Goal: Task Accomplishment & Management: Manage account settings

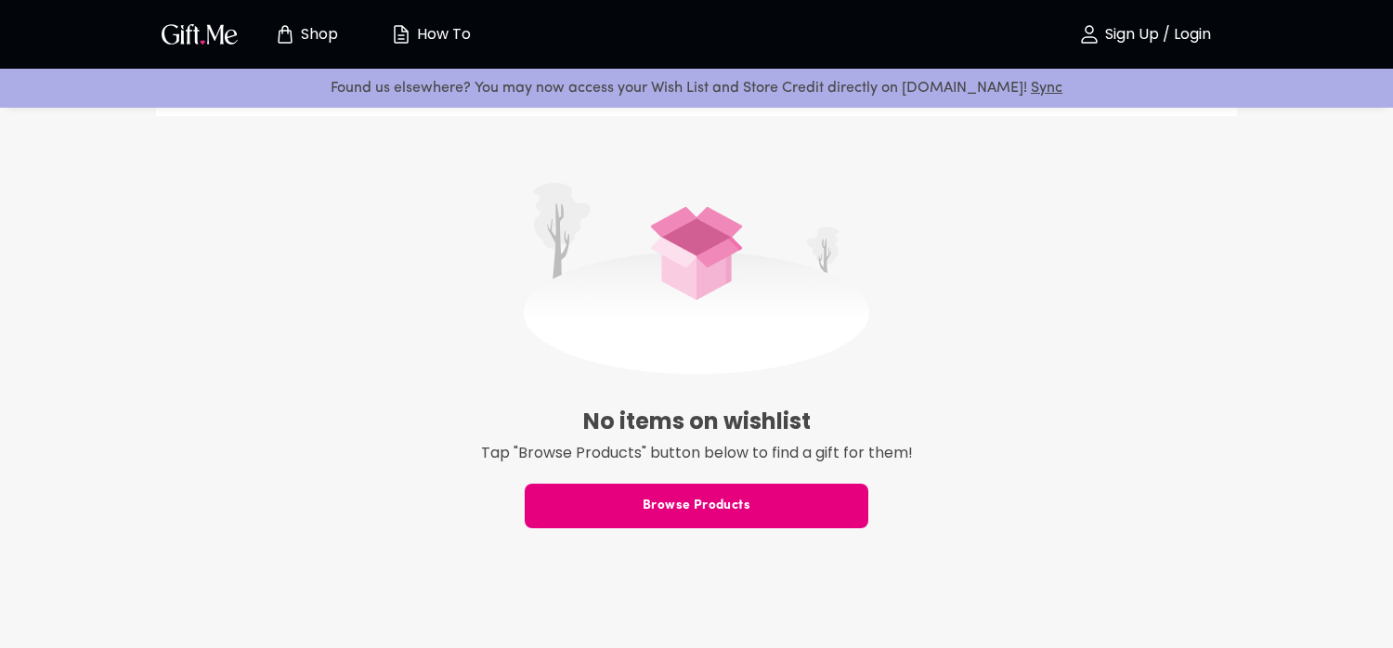
scroll to position [186, 0]
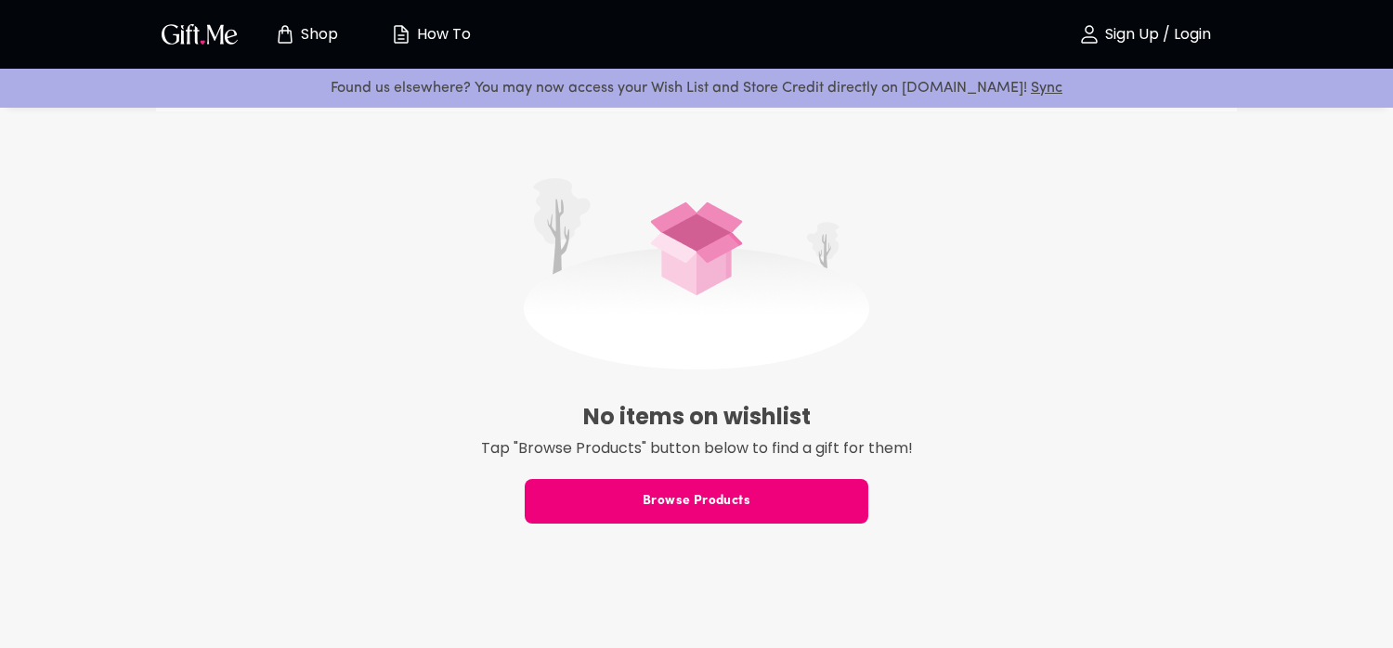
click at [687, 497] on span "Browse Products" at bounding box center [697, 501] width 344 height 20
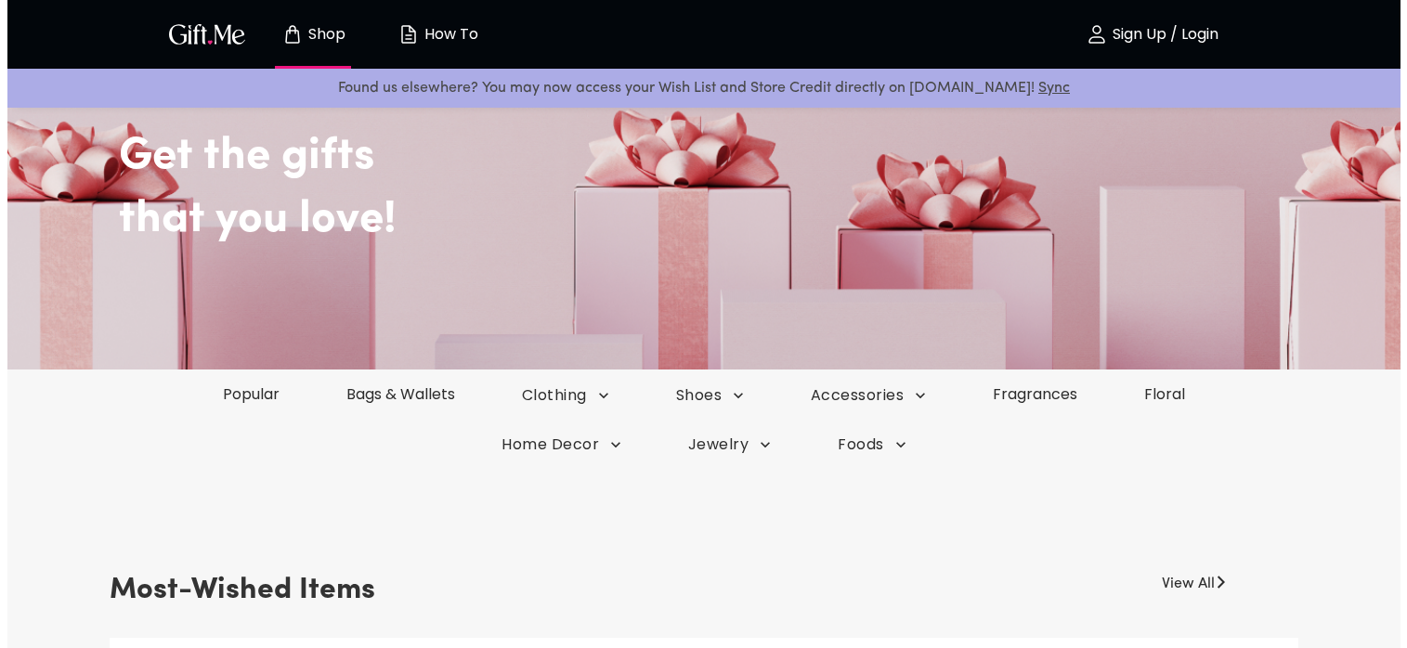
scroll to position [93, 0]
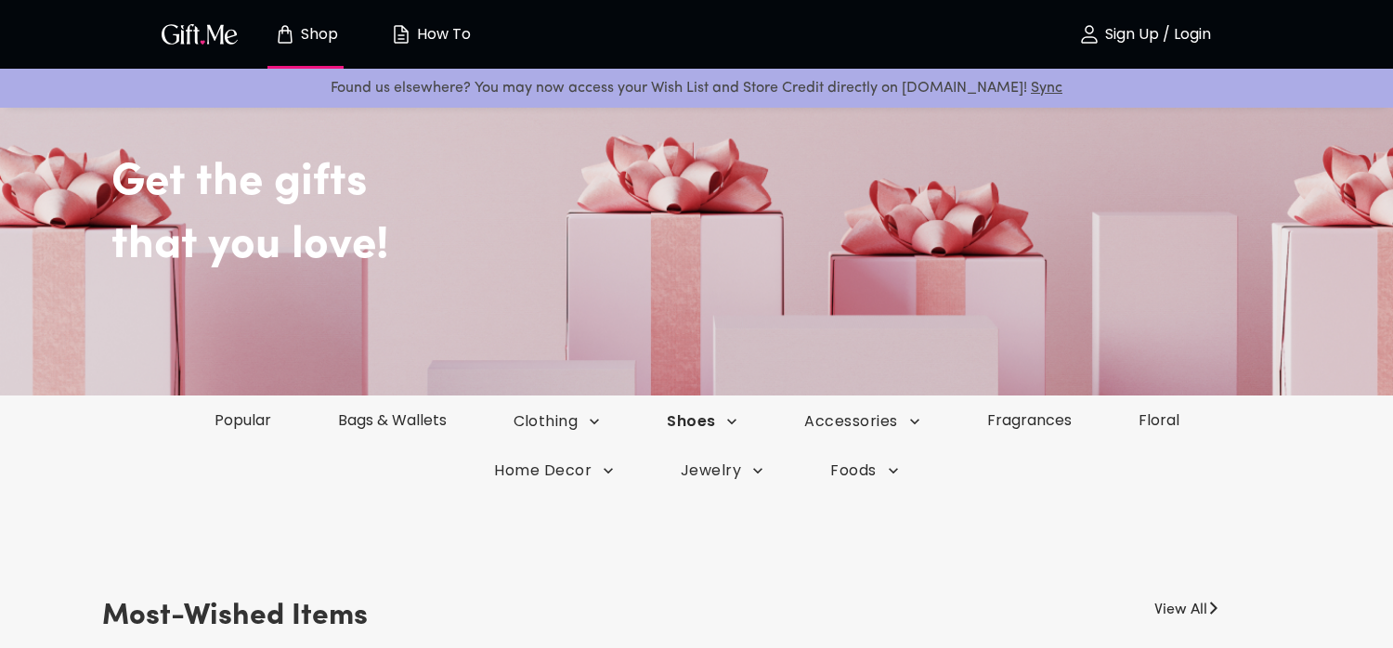
click at [601, 419] on span "Shoes" at bounding box center [557, 422] width 87 height 20
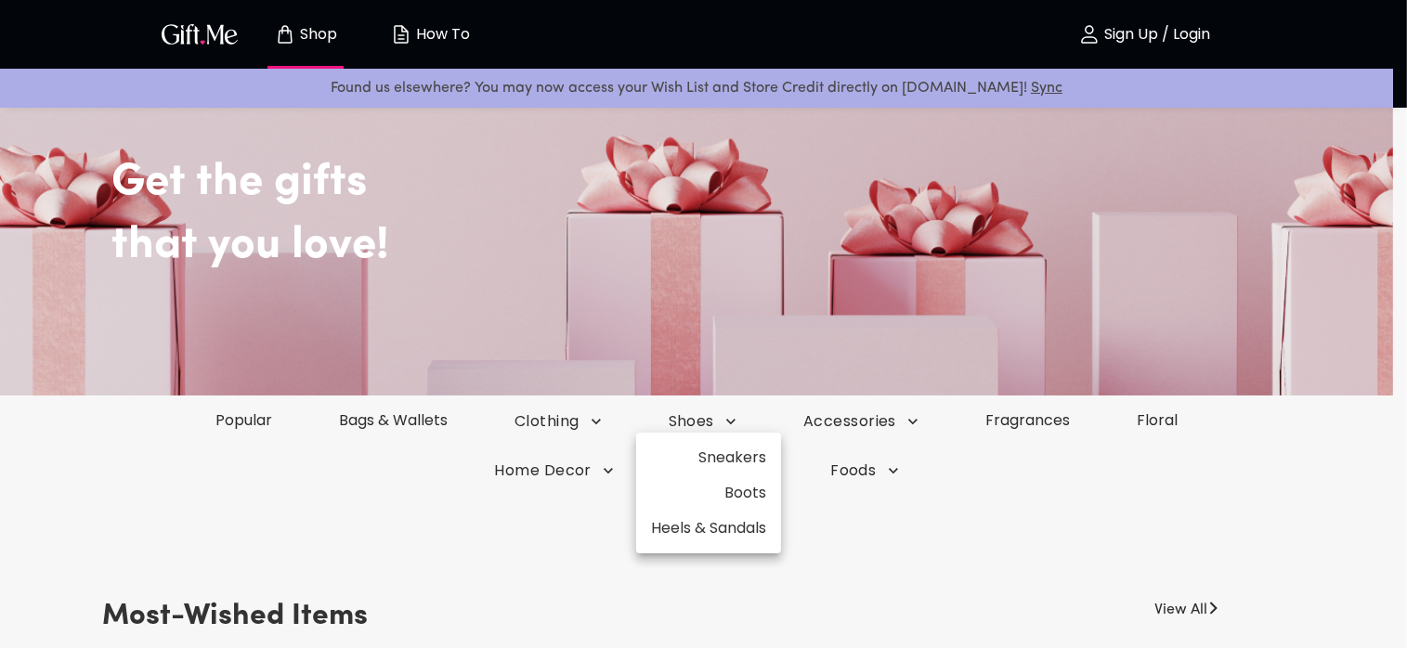
click at [747, 497] on li "Boots" at bounding box center [708, 493] width 145 height 35
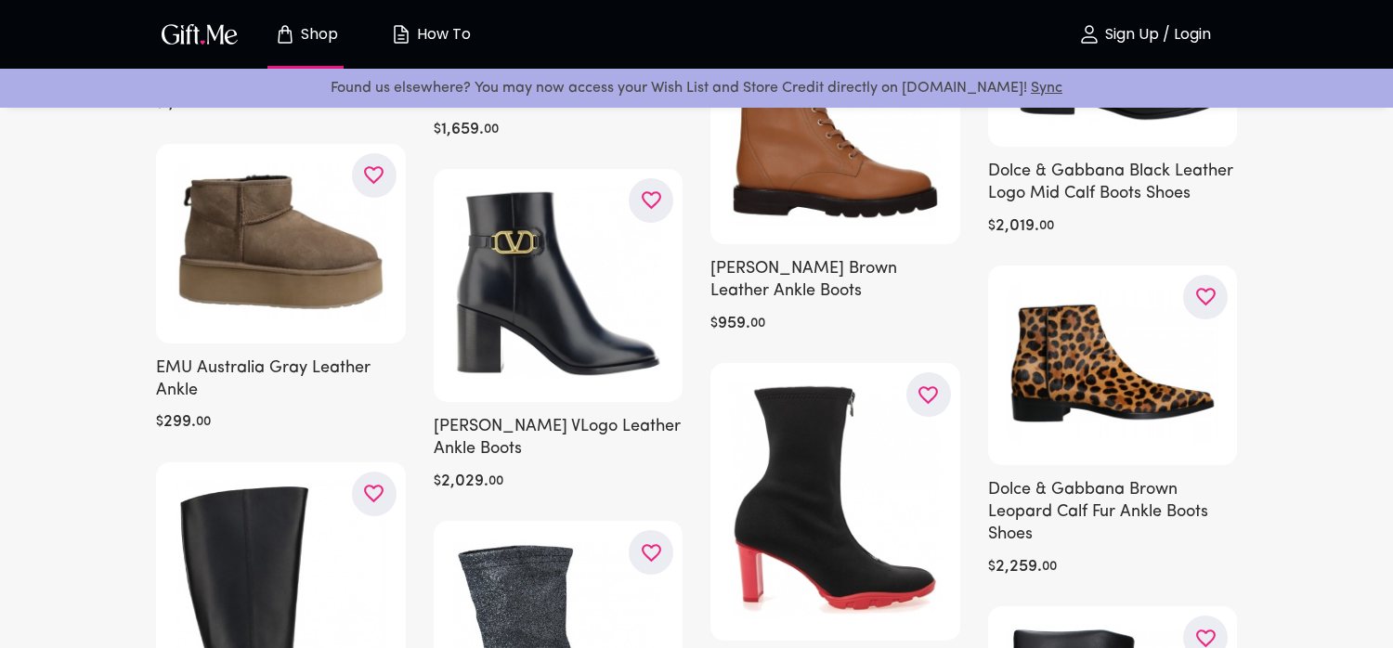
scroll to position [3344, 0]
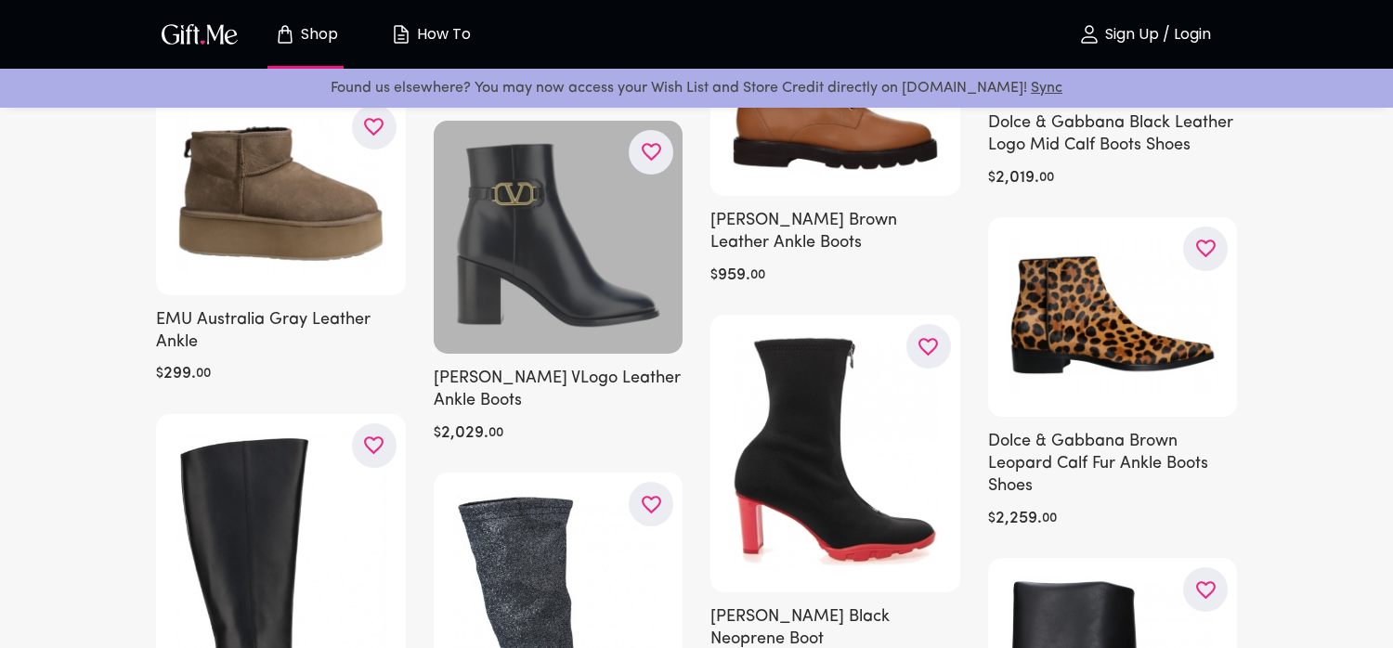
click at [0, 0] on icon "button" at bounding box center [0, 0] width 0 height 0
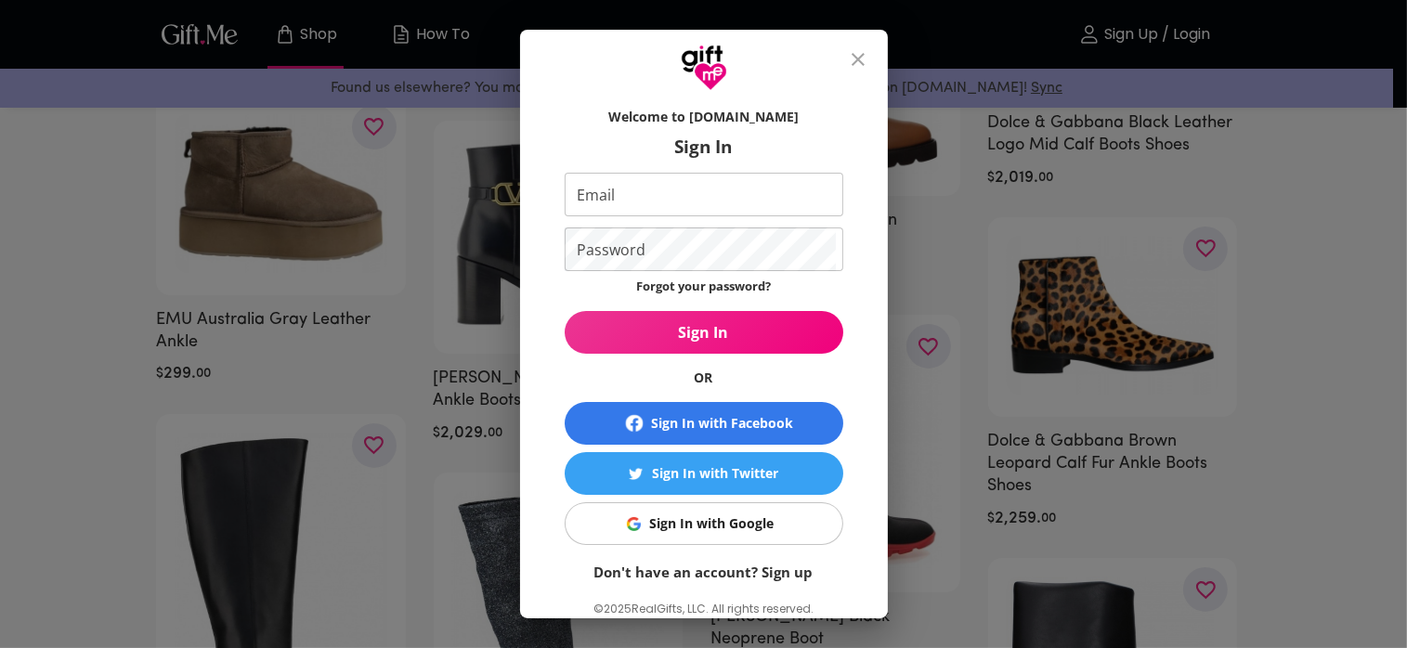
click at [349, 356] on div "Welcome to Gift.me Sign In Email Email Password Password Forgot your password? …" at bounding box center [703, 324] width 1407 height 648
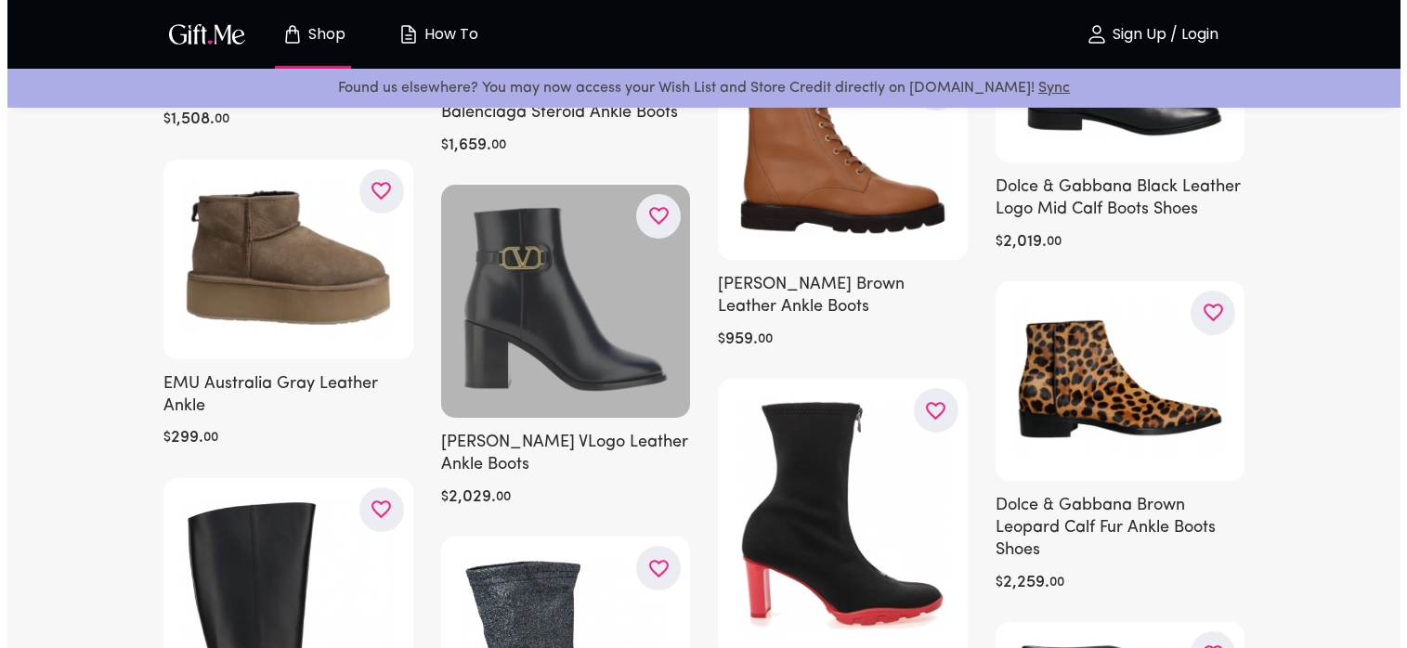
scroll to position [3251, 0]
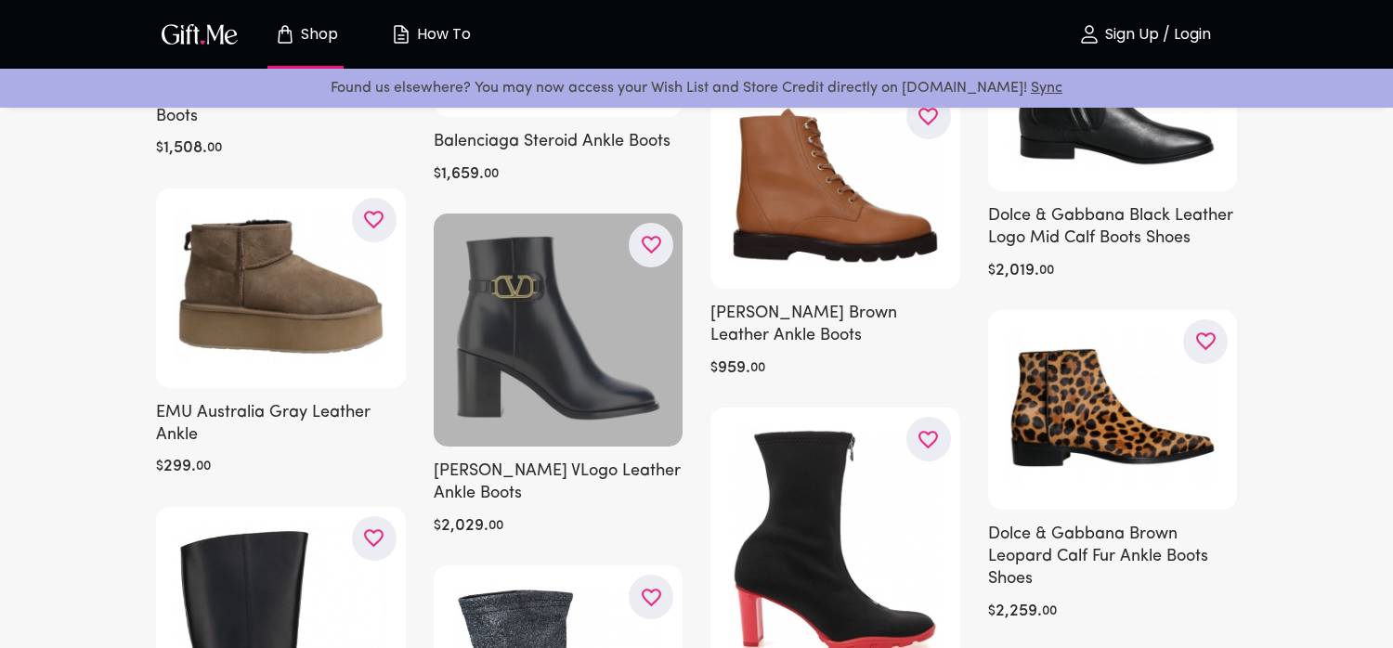
click at [0, 0] on icon "button" at bounding box center [0, 0] width 0 height 0
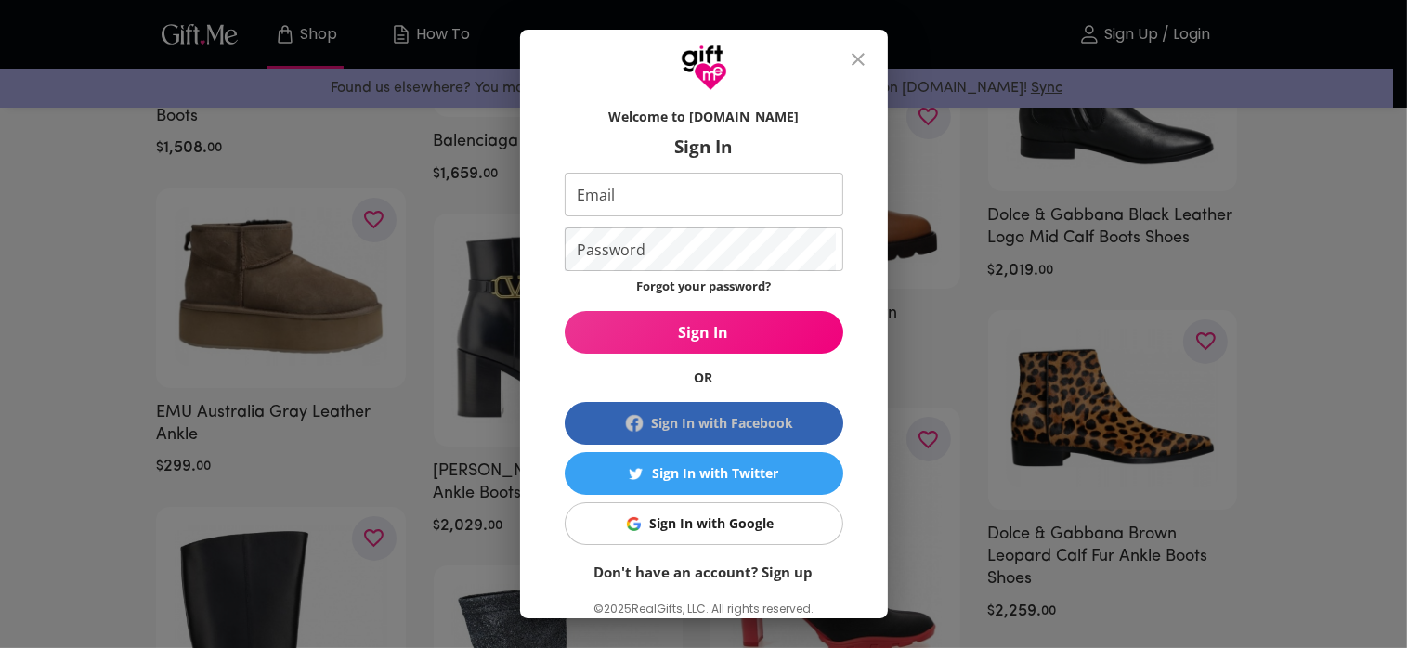
click at [687, 426] on div "Sign In with Facebook" at bounding box center [722, 423] width 142 height 20
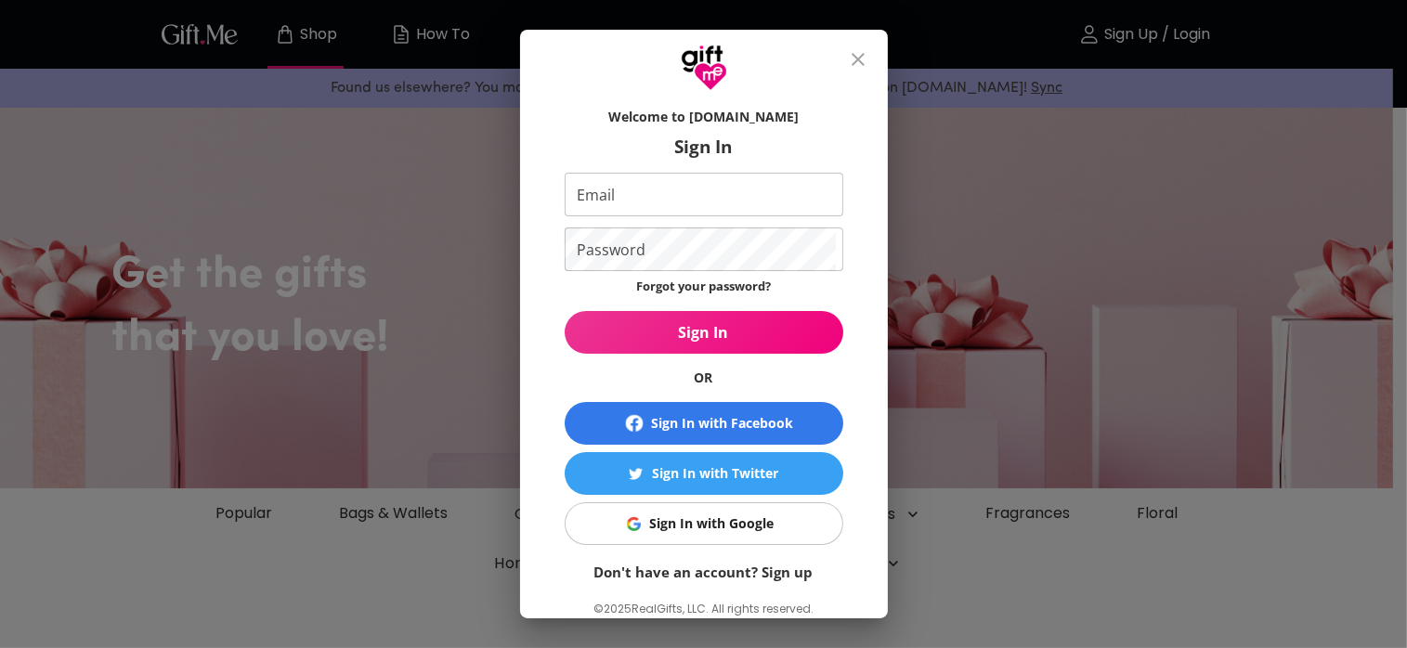
click at [1079, 224] on div "Welcome to Gift.me Sign In Email Email Password Password Forgot your password? …" at bounding box center [703, 324] width 1407 height 648
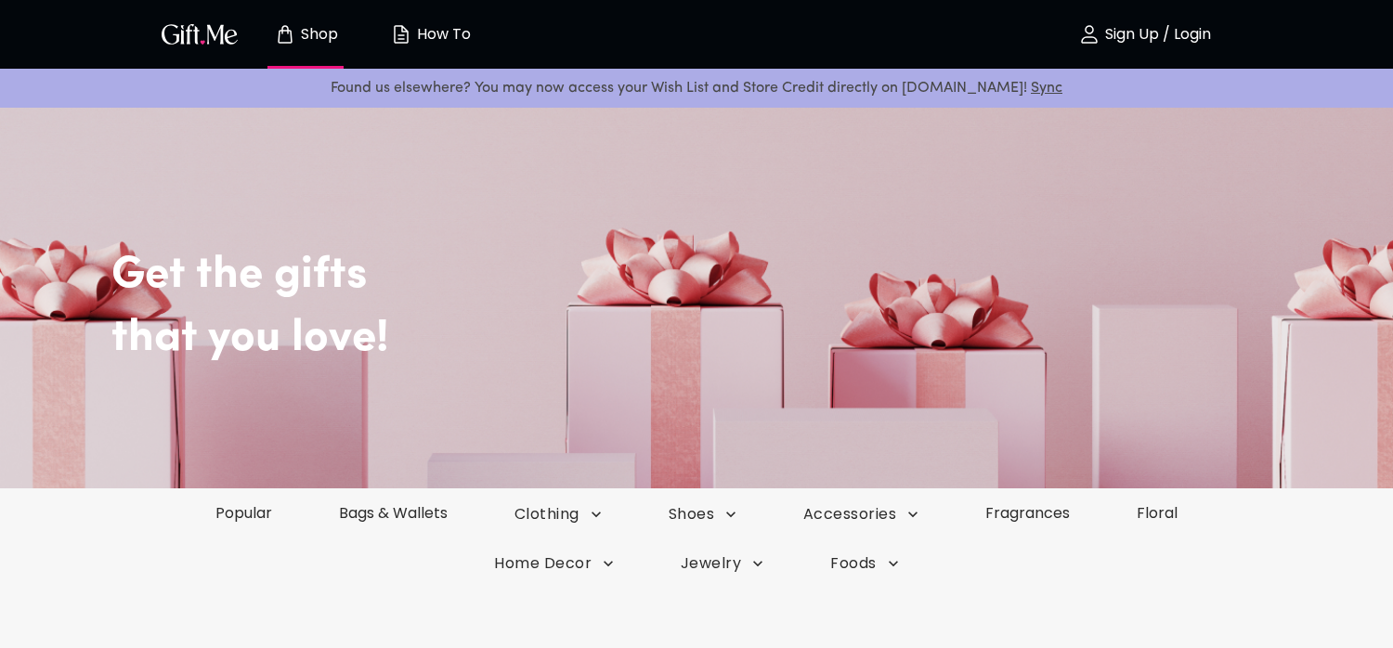
click at [1110, 38] on p "Sign Up / Login" at bounding box center [1156, 35] width 111 height 16
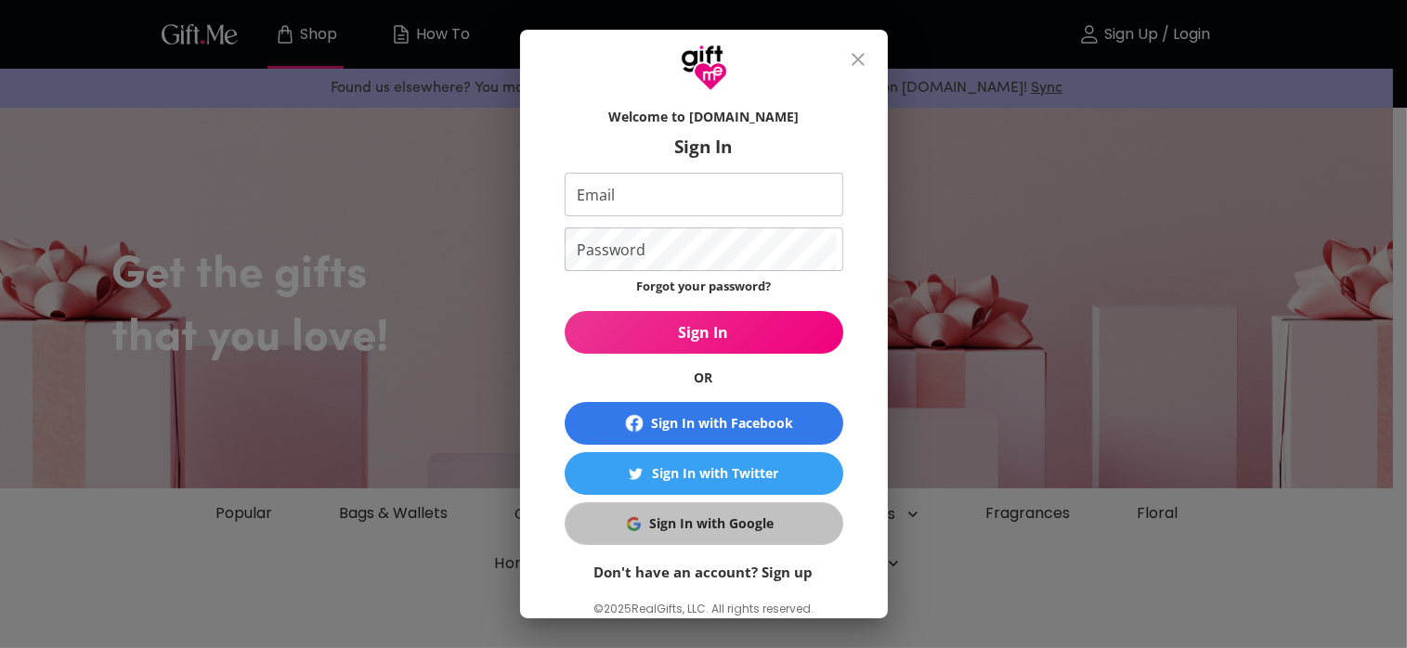
click at [651, 517] on div "Sign In with Google" at bounding box center [712, 524] width 124 height 20
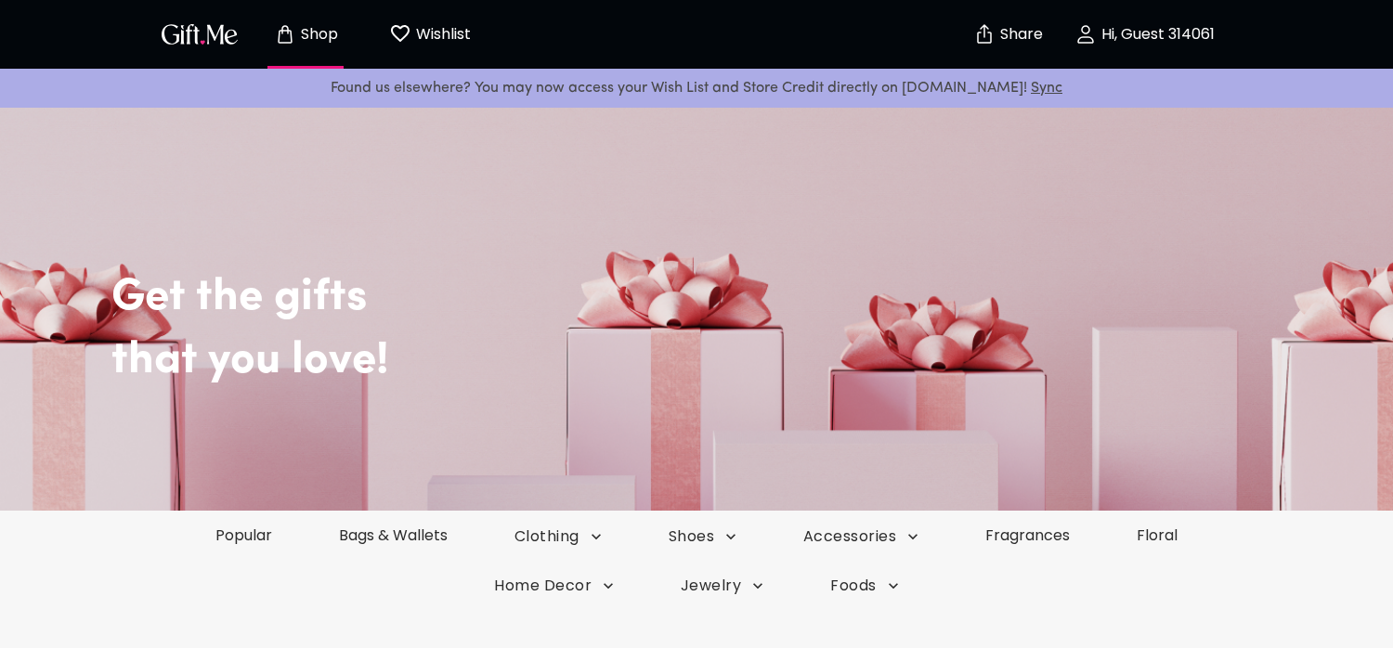
click at [1086, 34] on icon "button" at bounding box center [1086, 34] width 22 height 22
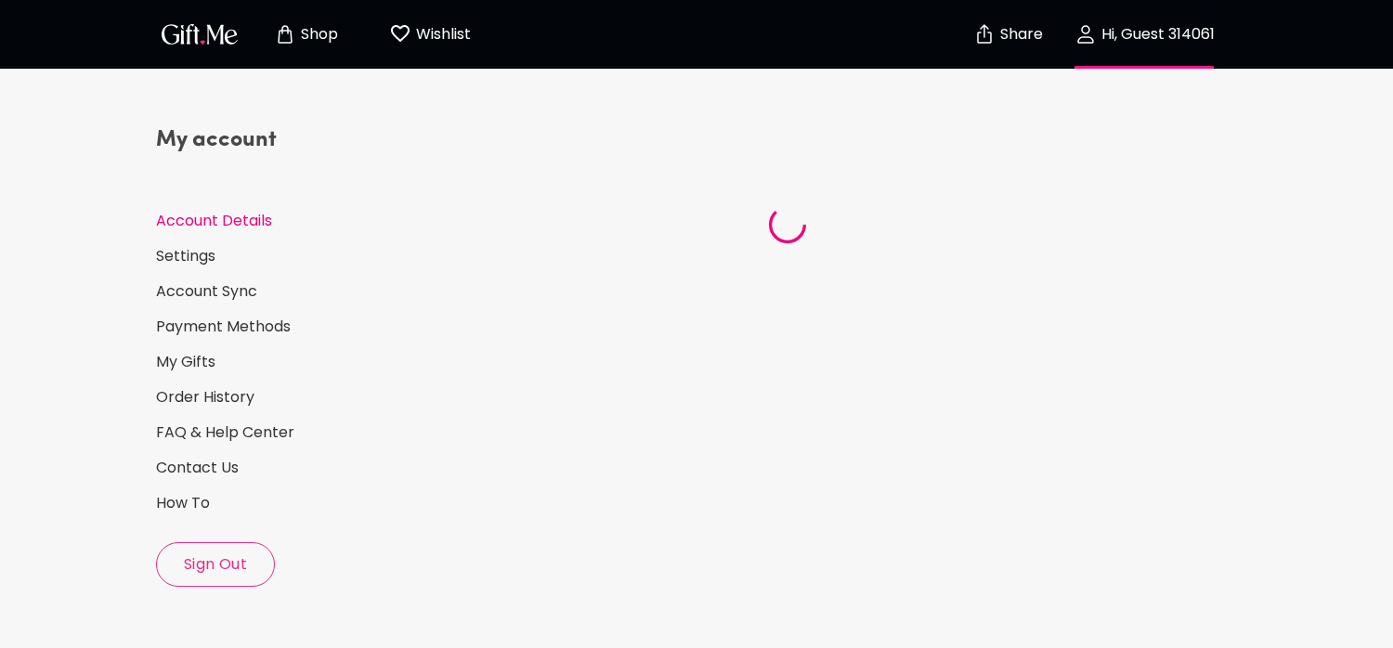
select select "US"
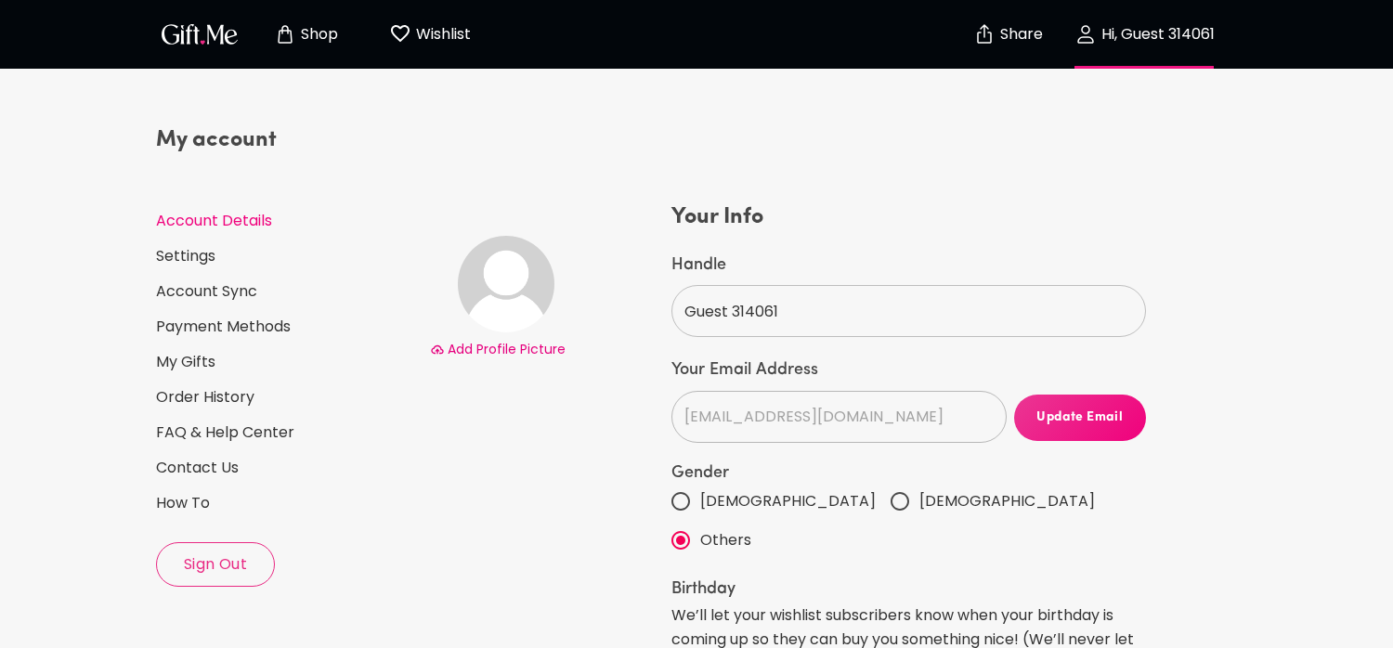
click at [881, 495] on input "[DEMOGRAPHIC_DATA]" at bounding box center [900, 501] width 39 height 39
radio input "true"
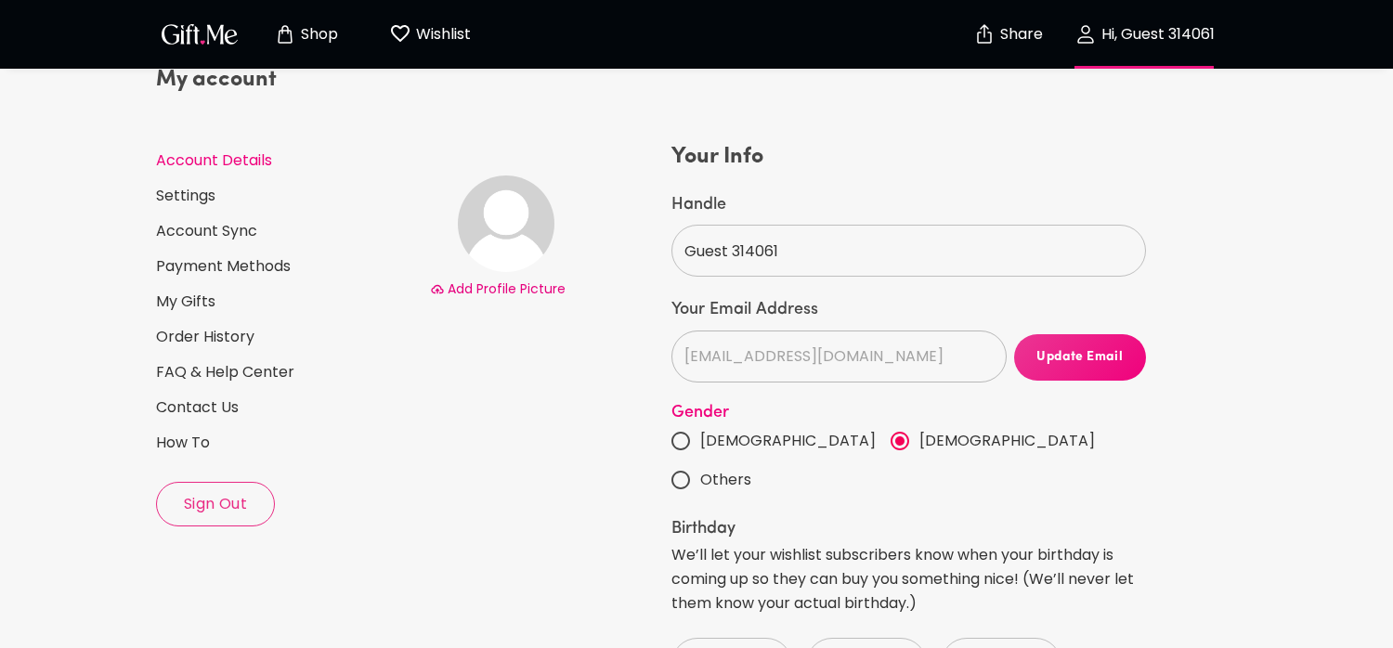
scroll to position [93, 0]
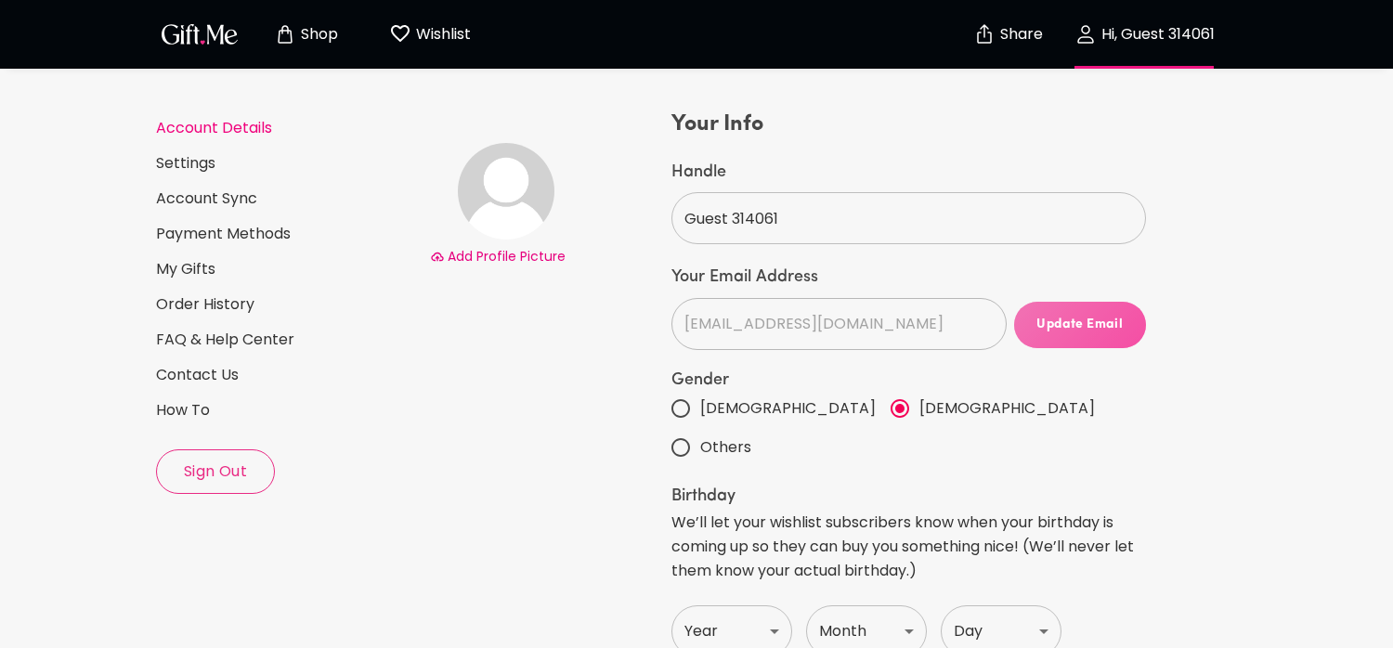
click at [1066, 318] on span "Update Email" at bounding box center [1080, 325] width 132 height 20
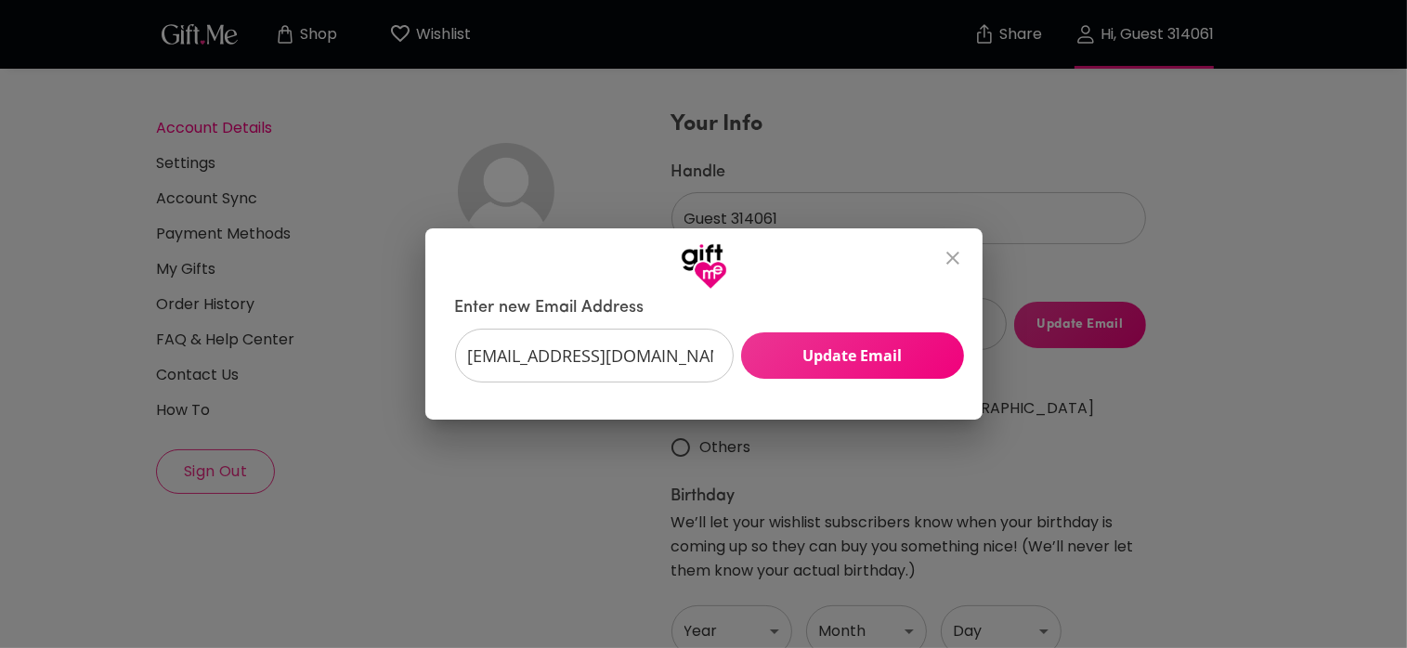
click at [844, 351] on span "Update Email" at bounding box center [852, 356] width 223 height 20
click at [951, 255] on icon "close" at bounding box center [953, 258] width 22 height 22
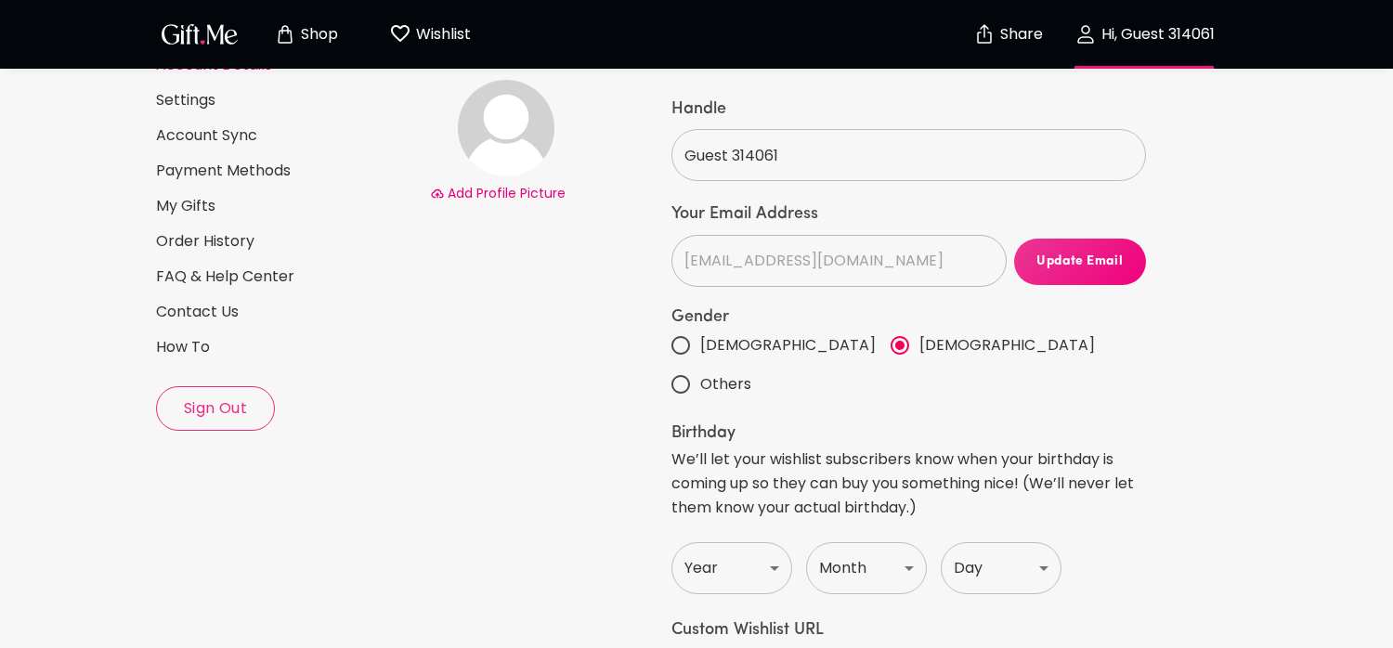
scroll to position [186, 0]
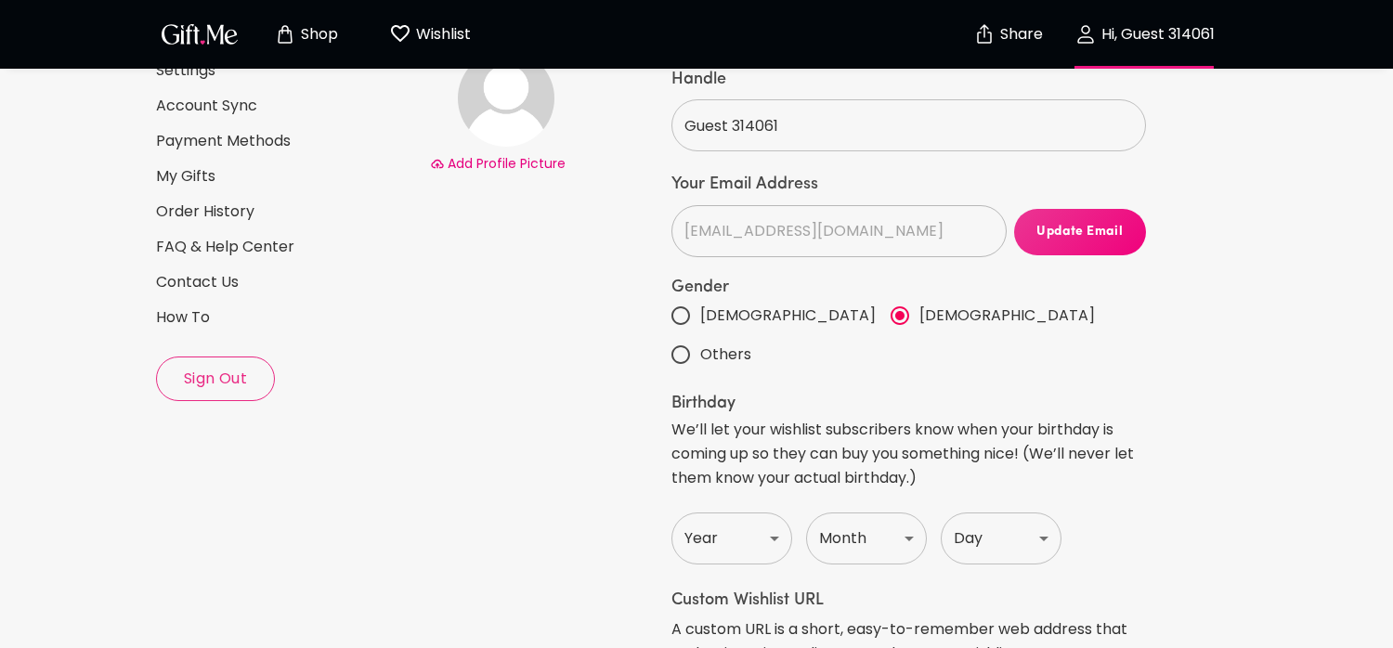
click at [778, 513] on select "Year [DATE] 1921 1922 1923 1924 1925 1926 1927 1928 1929 1930 1931 1932 1933 19…" at bounding box center [732, 539] width 121 height 52
select select "1978"
click at [672, 513] on select "Year [DATE] 1921 1922 1923 1924 1925 1926 1927 1928 1929 1930 1931 1932 1933 19…" at bounding box center [732, 539] width 121 height 52
click at [897, 513] on select "Month Jan Feb Mar Apr May June July Aug Sept Oct Nov Dec" at bounding box center [866, 539] width 121 height 52
select select "August"
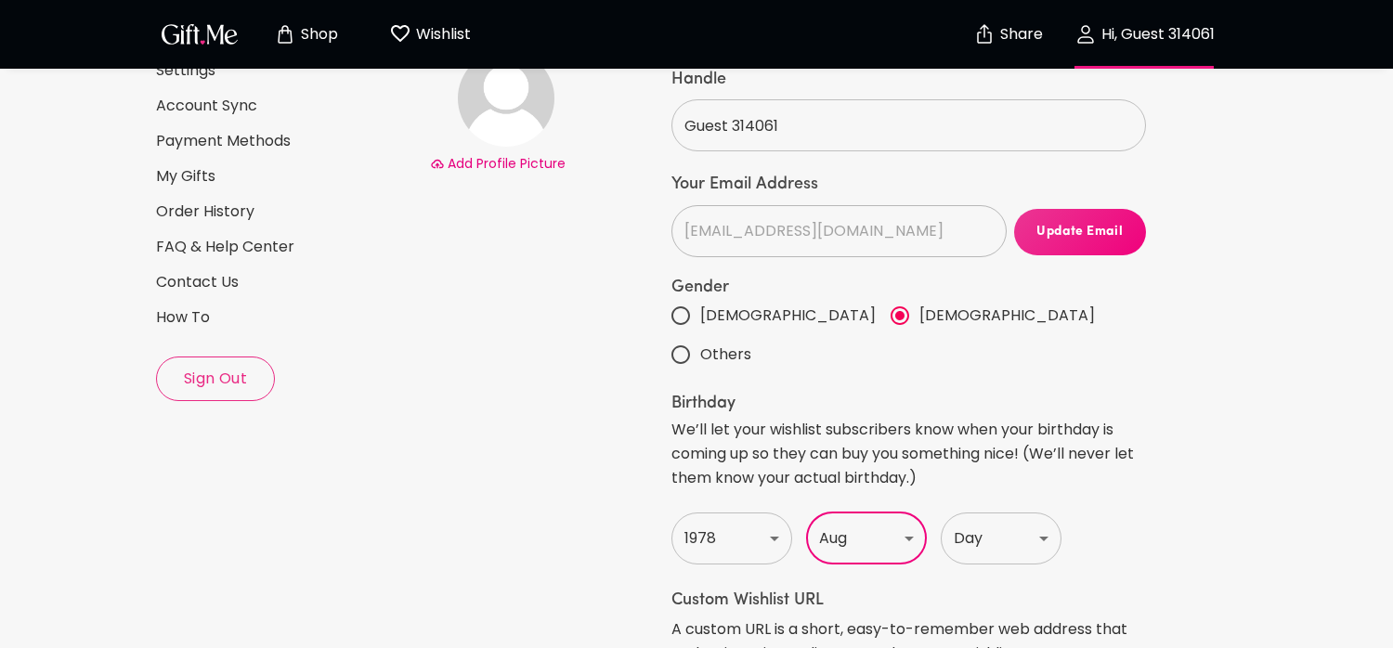
click at [806, 513] on select "Month Jan Feb Mar Apr May June July Aug Sept Oct Nov Dec" at bounding box center [866, 539] width 121 height 52
click at [1045, 513] on select "Day 1 2 3 4 5 6 7 8 9 10 11 12 13 14 15 16 17 18 19 20 21 22 23 24 25 26 27 28 …" at bounding box center [1001, 539] width 121 height 52
select select "6"
click at [941, 513] on select "Day 1 2 3 4 5 6 7 8 9 10 11 12 13 14 15 16 17 18 19 20 21 22 23 24 25 26 27 28 …" at bounding box center [1001, 539] width 121 height 52
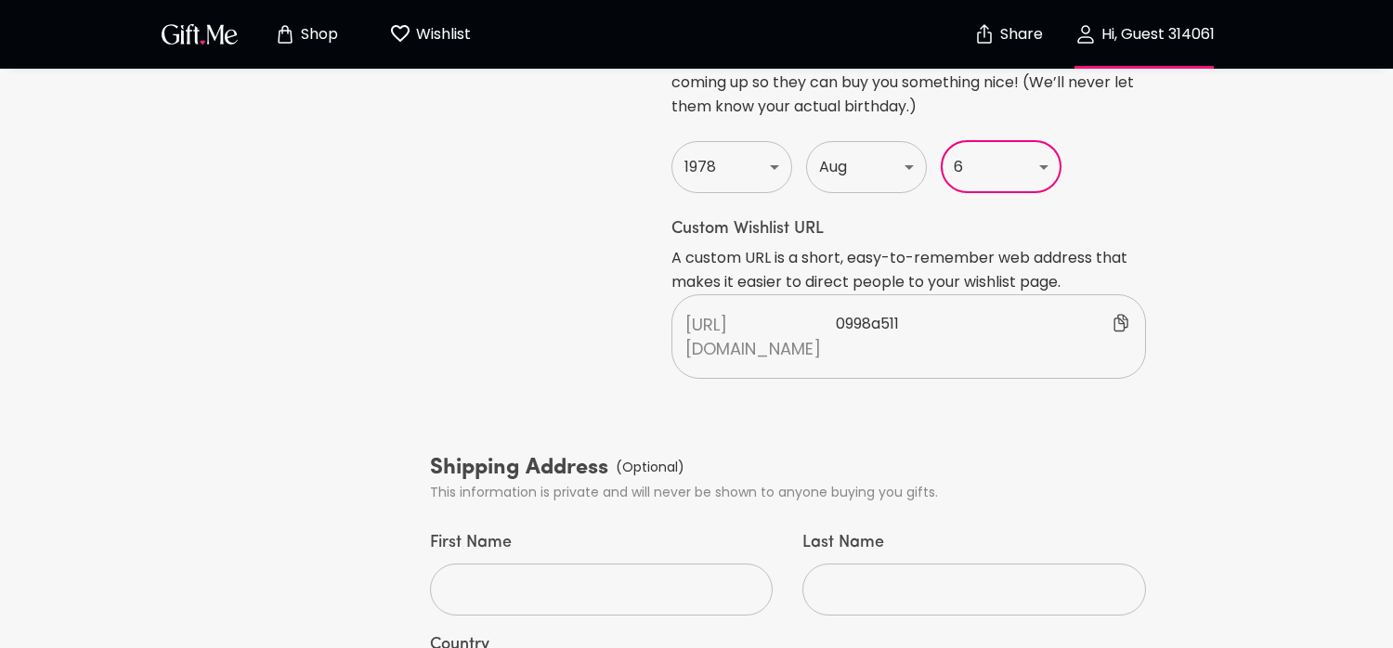
scroll to position [650, 0]
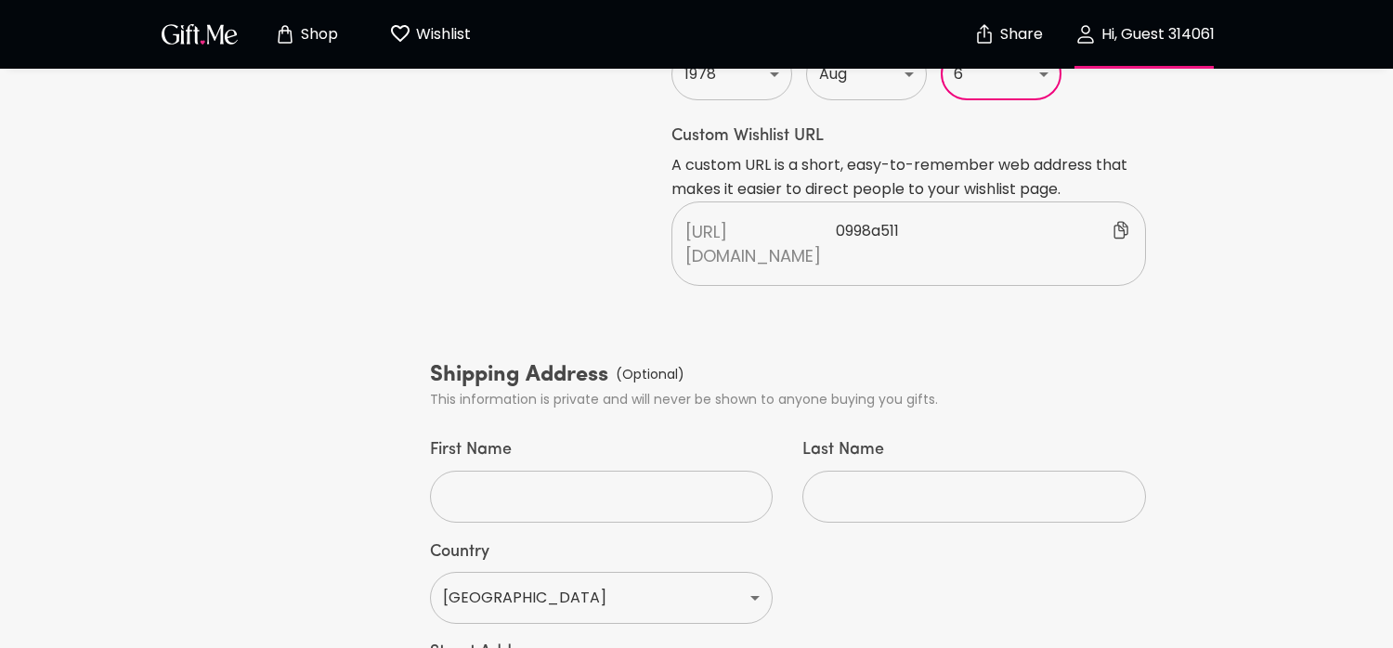
click at [605, 471] on input "First Name" at bounding box center [591, 497] width 322 height 52
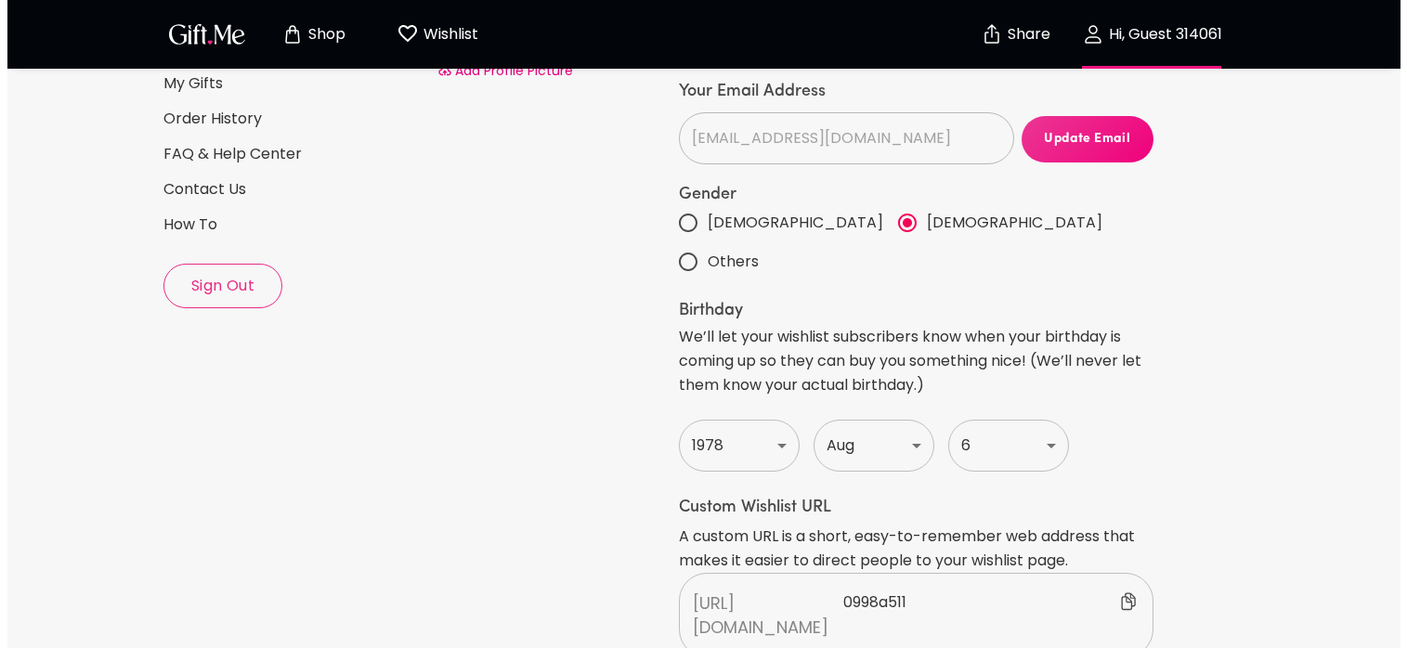
scroll to position [0, 0]
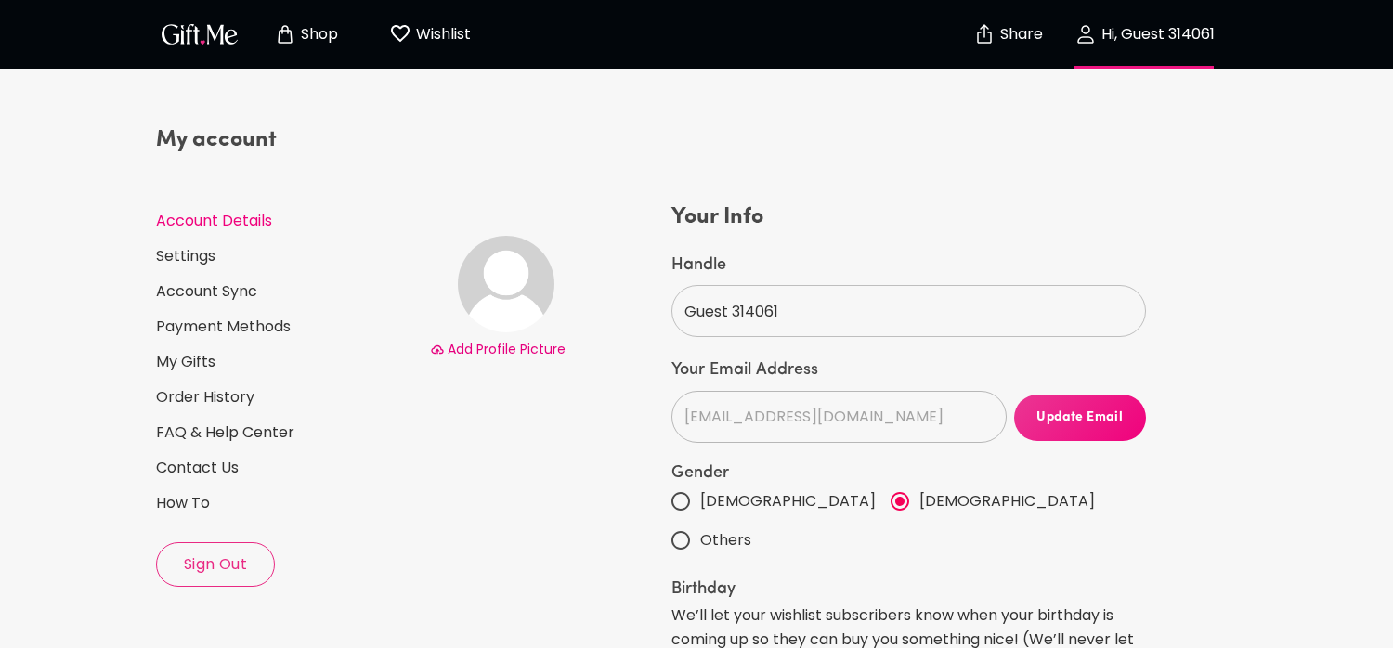
click at [318, 31] on p "Shop" at bounding box center [317, 35] width 42 height 16
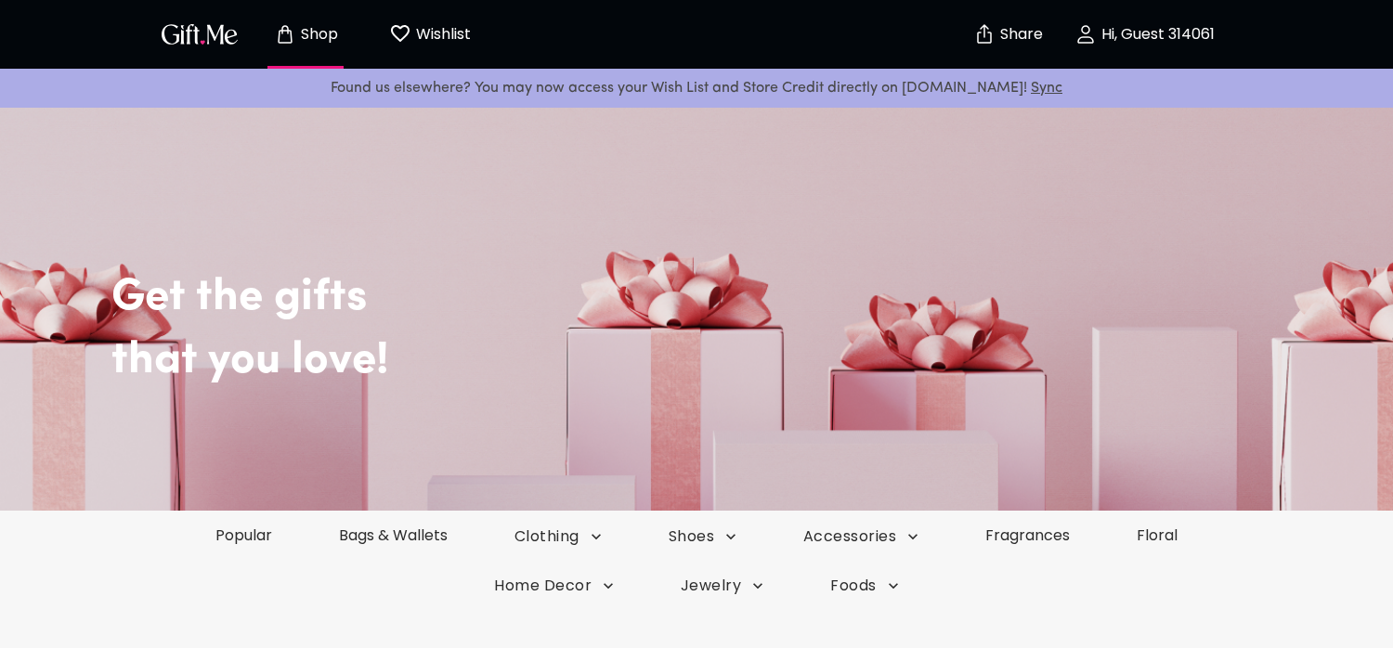
click at [408, 30] on icon "Wishlist page" at bounding box center [400, 33] width 19 height 17
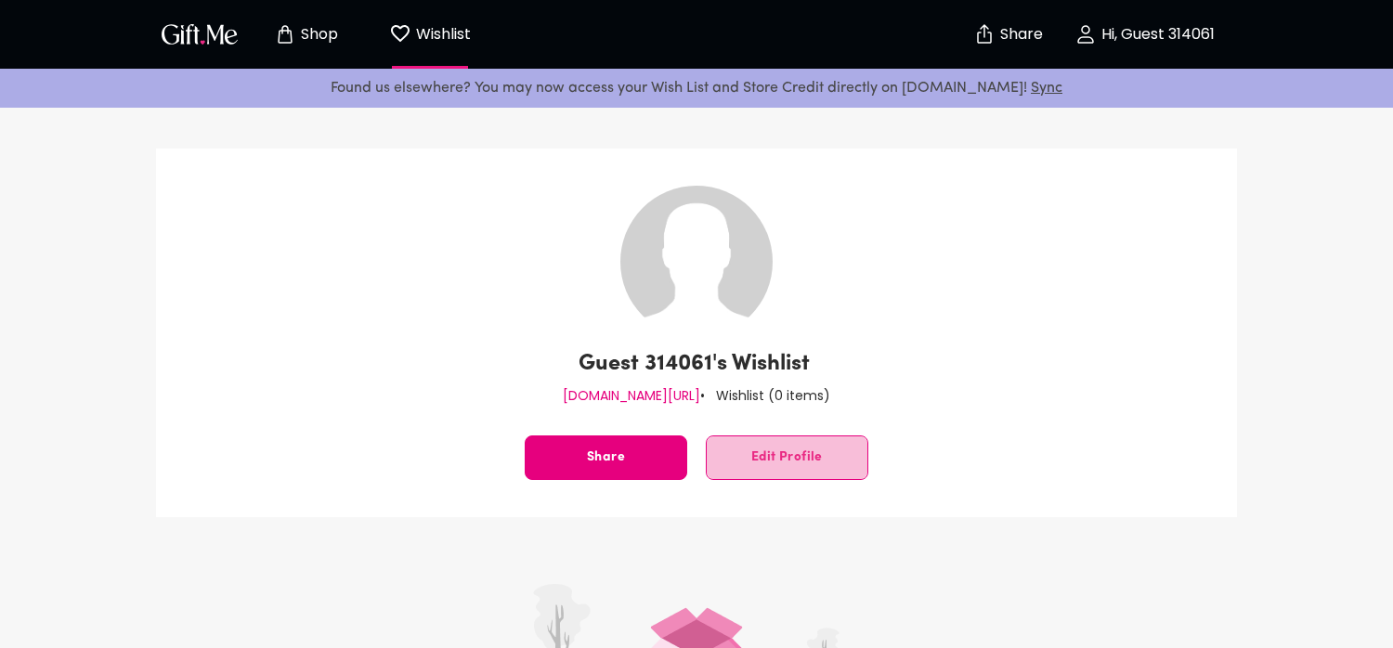
click at [752, 458] on span "Edit Profile" at bounding box center [787, 458] width 161 height 0
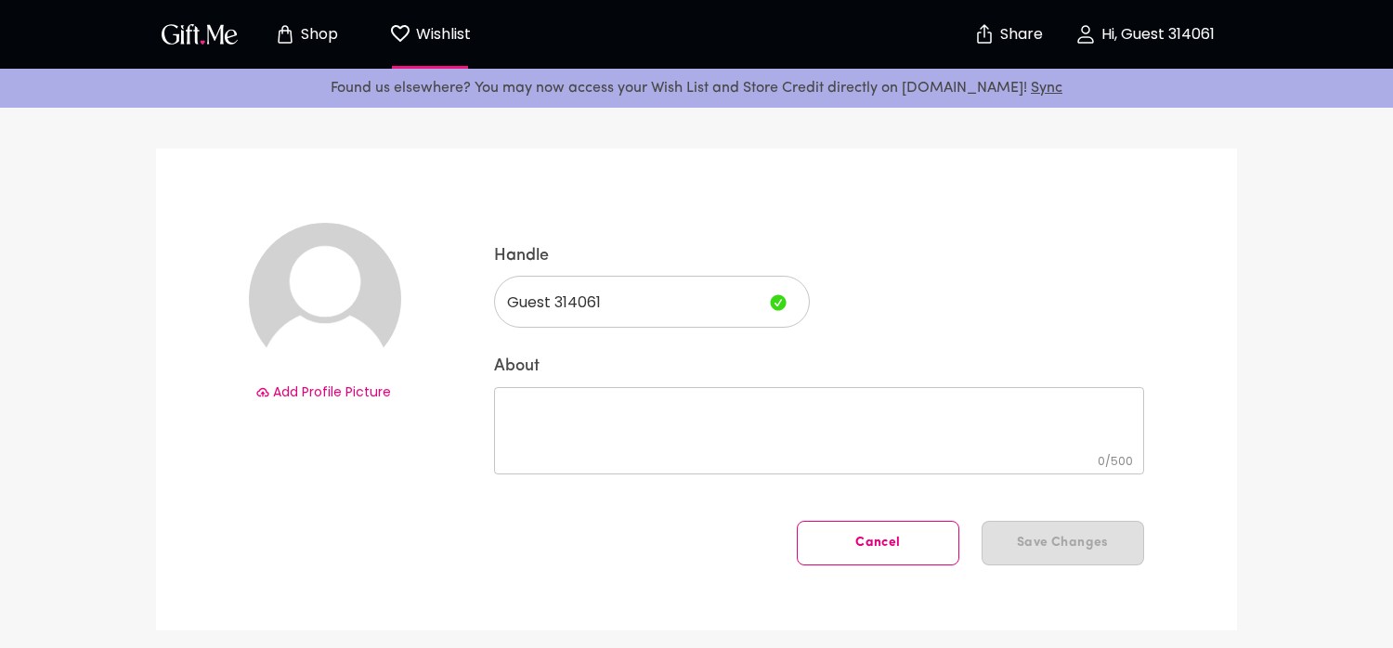
click at [344, 394] on span "Add Profile Picture" at bounding box center [332, 392] width 118 height 19
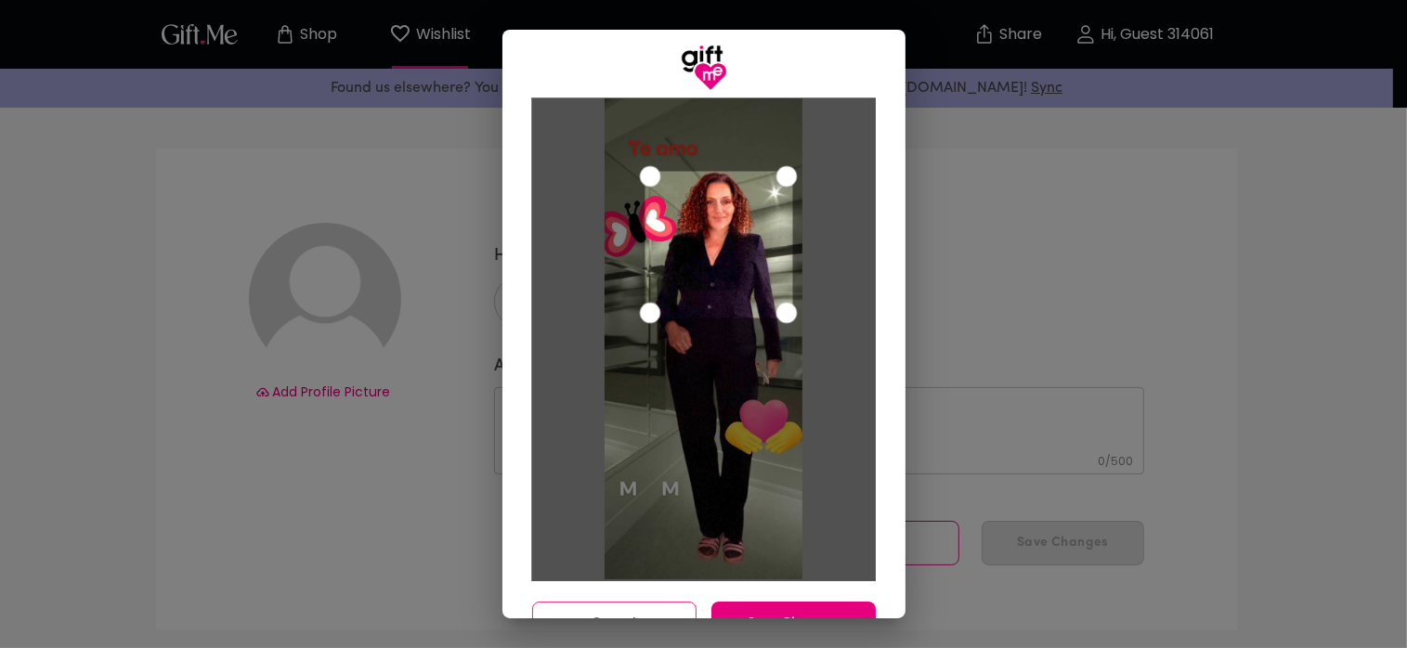
click at [710, 253] on div "Use the arrow keys to move the crop selection area" at bounding box center [719, 245] width 148 height 148
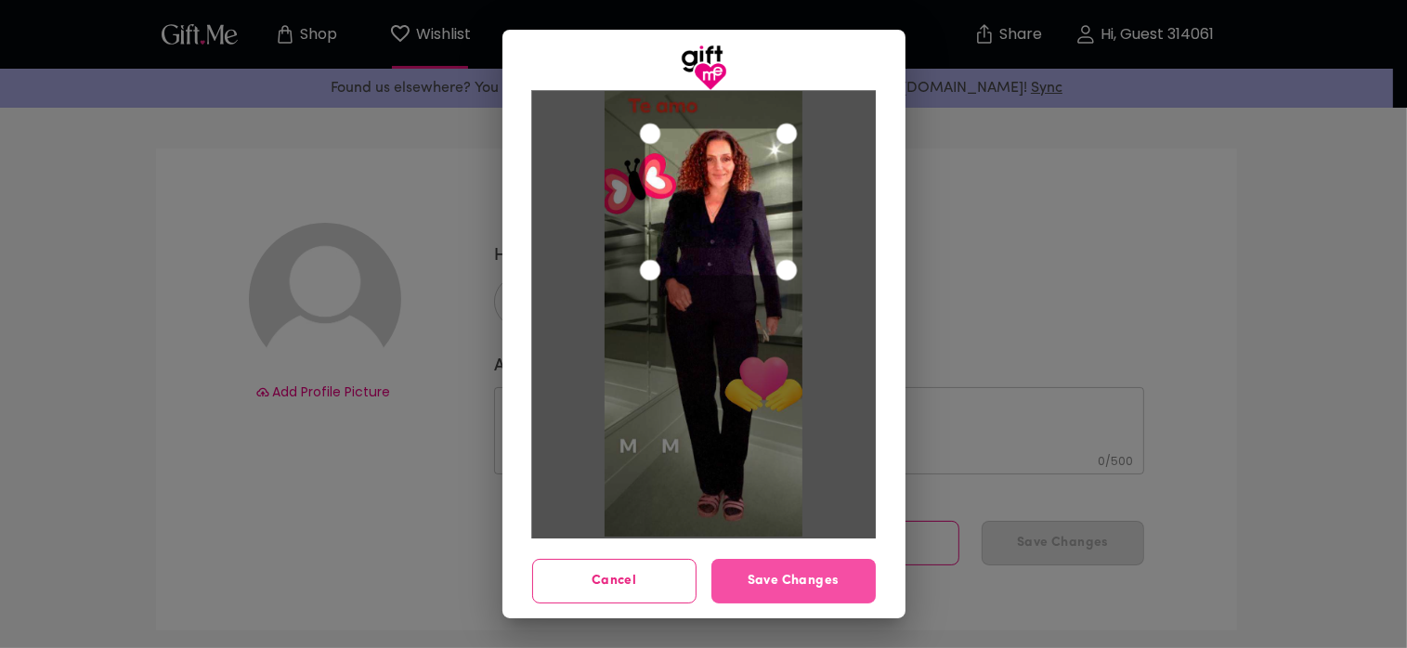
click at [784, 589] on span "Save Changes" at bounding box center [794, 581] width 164 height 20
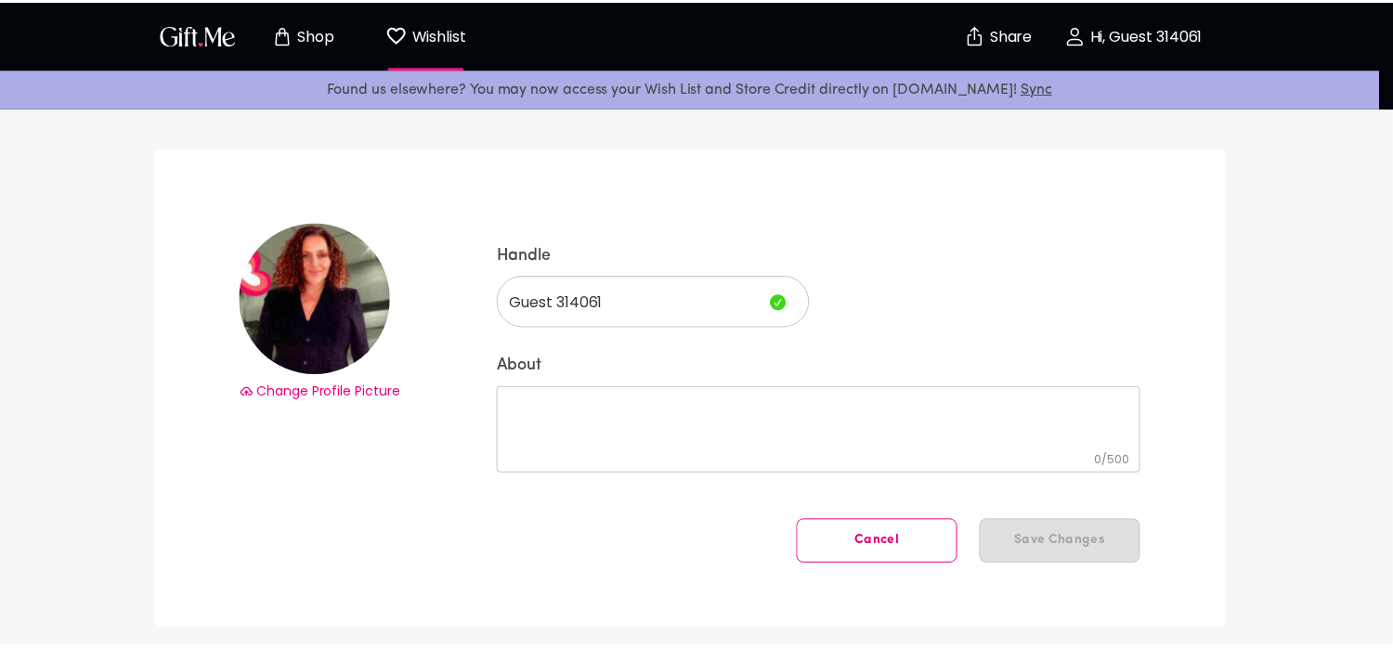
scroll to position [0, 0]
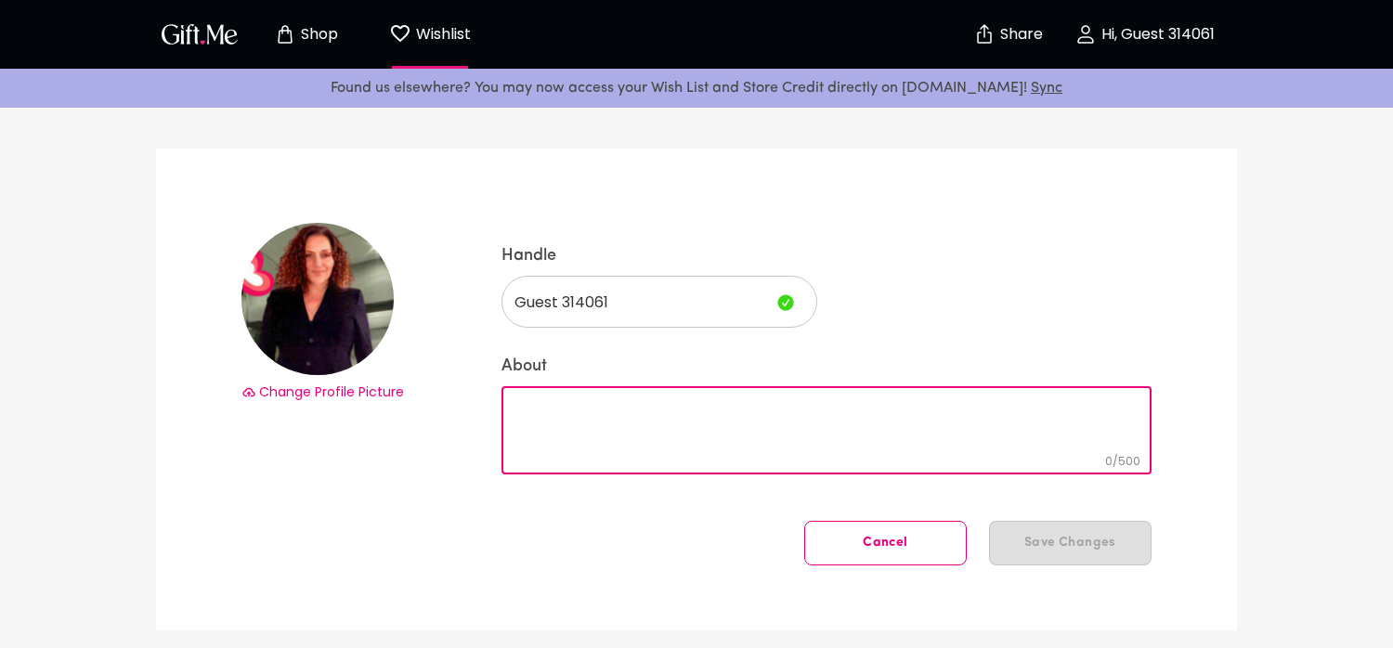
click at [762, 418] on textarea "About" at bounding box center [827, 430] width 624 height 53
click at [626, 408] on textarea "About" at bounding box center [827, 430] width 624 height 53
paste textarea "I love fashion and makeup"
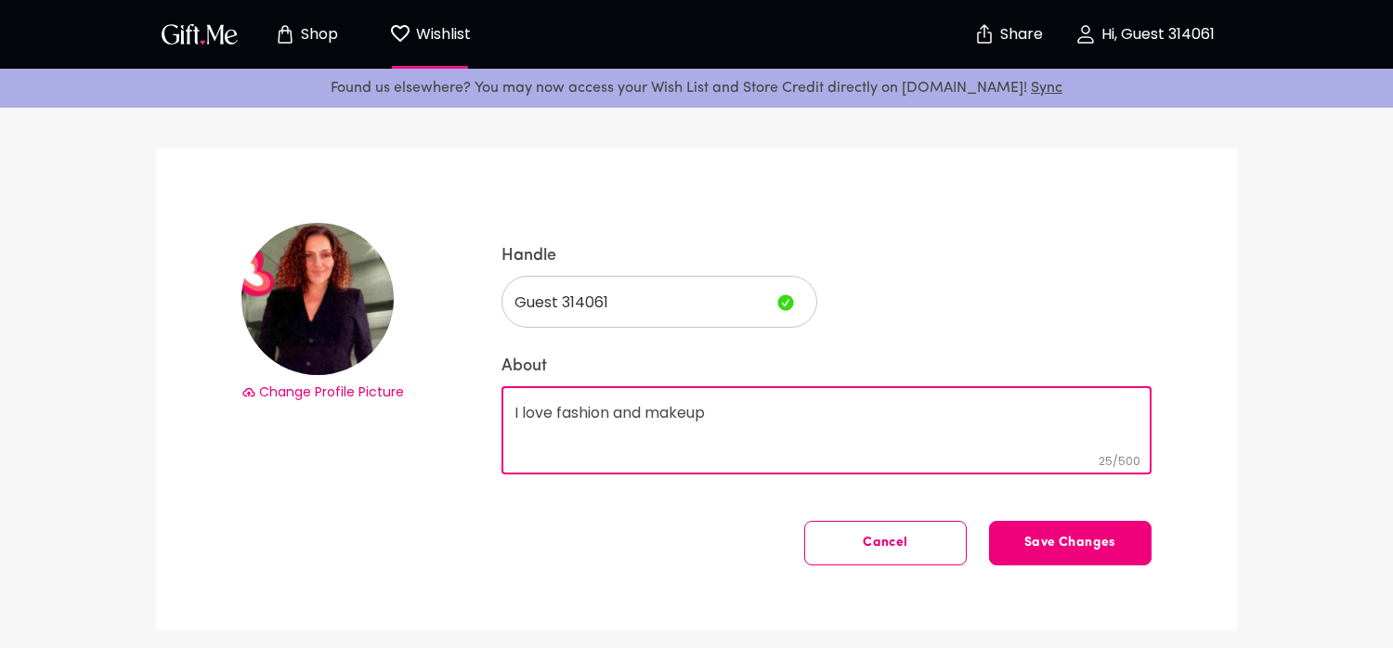
type textarea "I love fashion and makeup"
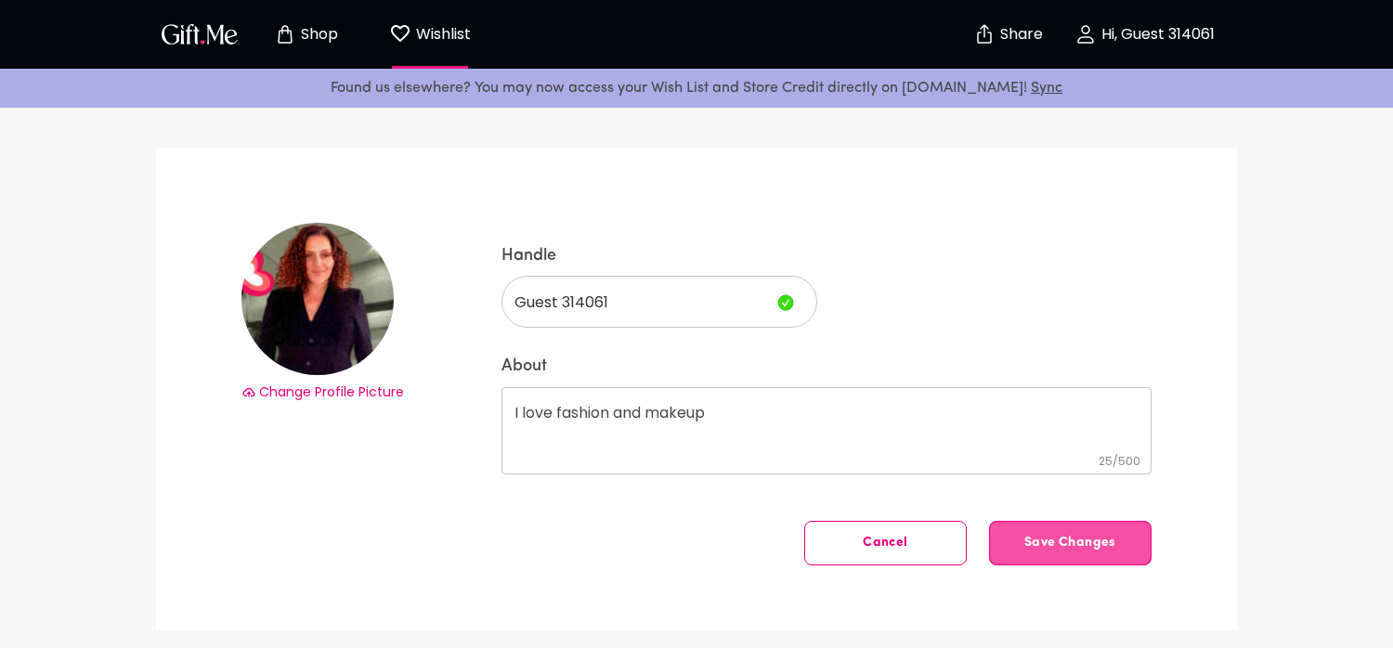
click at [1055, 543] on span "Save Changes" at bounding box center [1070, 543] width 161 height 0
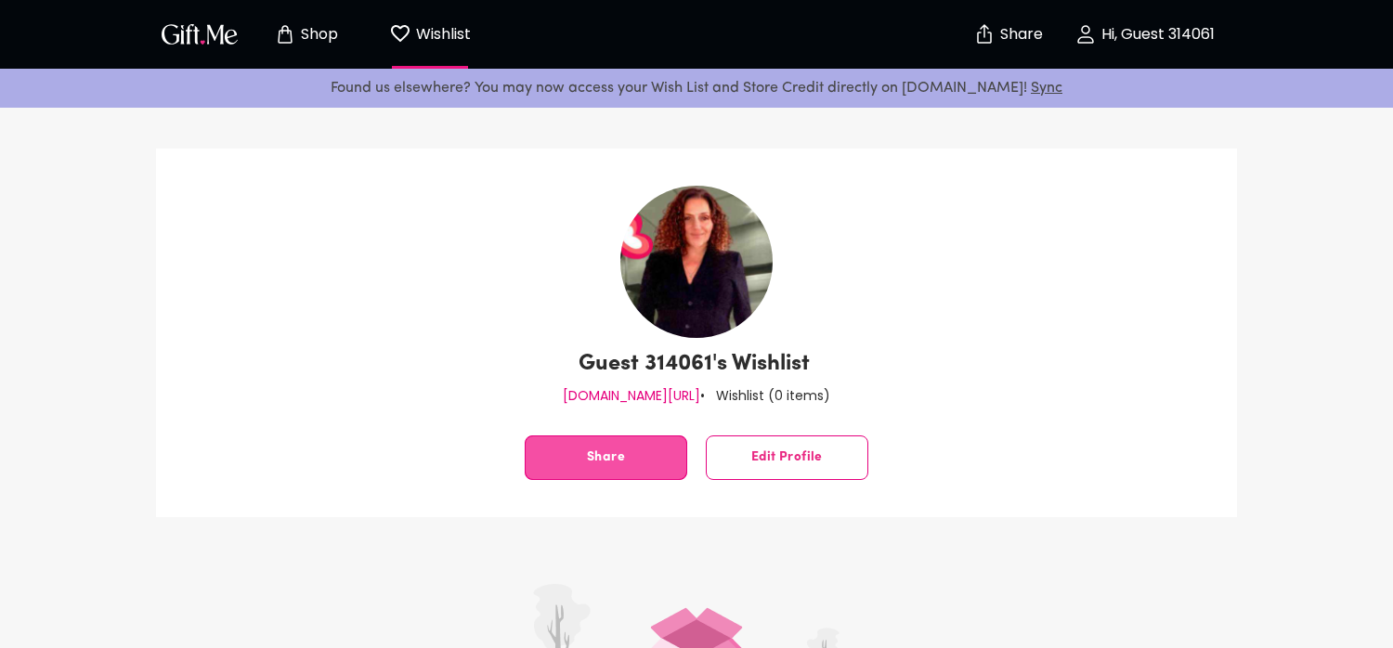
click at [621, 458] on span "Share" at bounding box center [606, 458] width 161 height 0
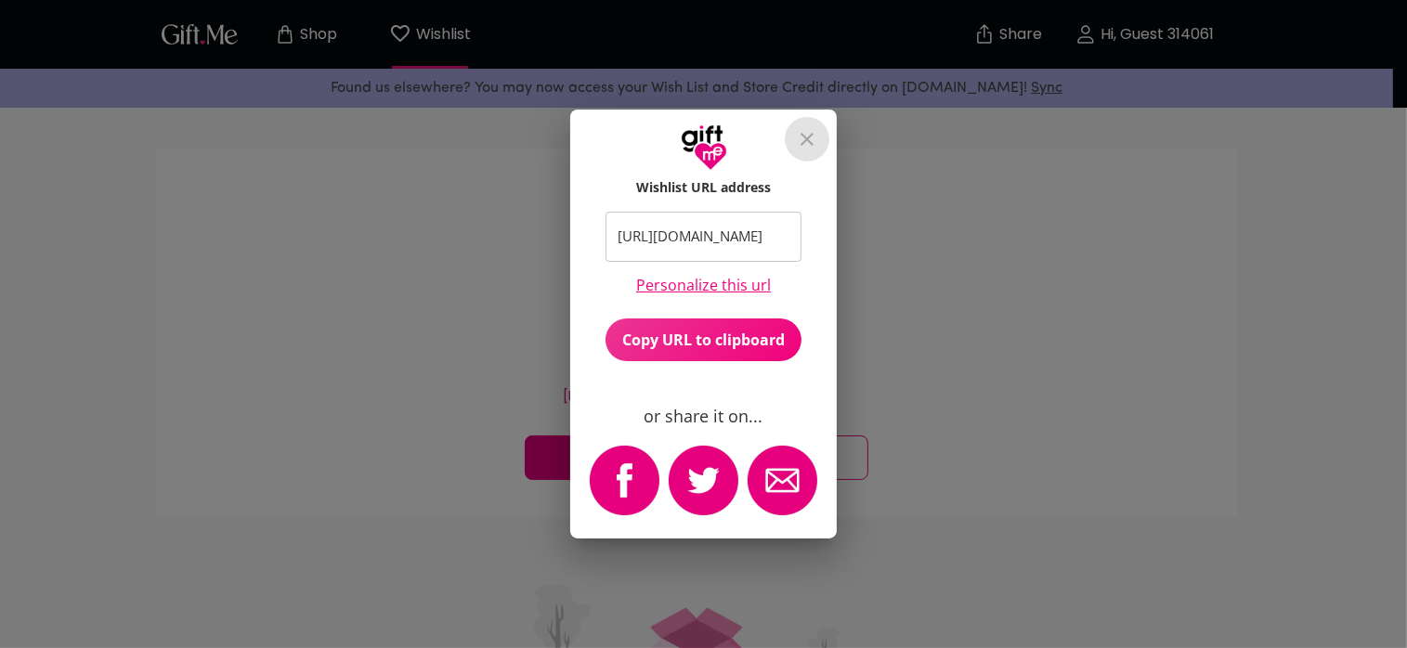
click at [805, 130] on icon "close" at bounding box center [807, 139] width 22 height 22
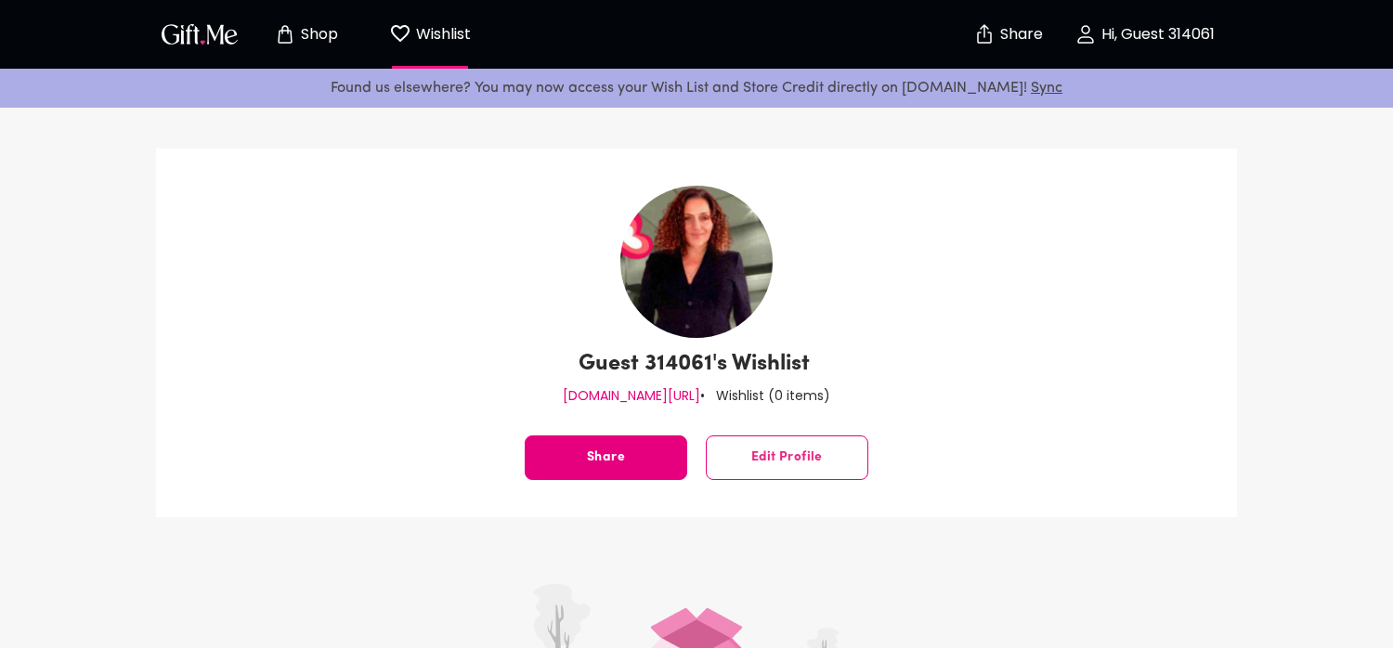
click at [418, 32] on p "Wishlist" at bounding box center [441, 34] width 59 height 24
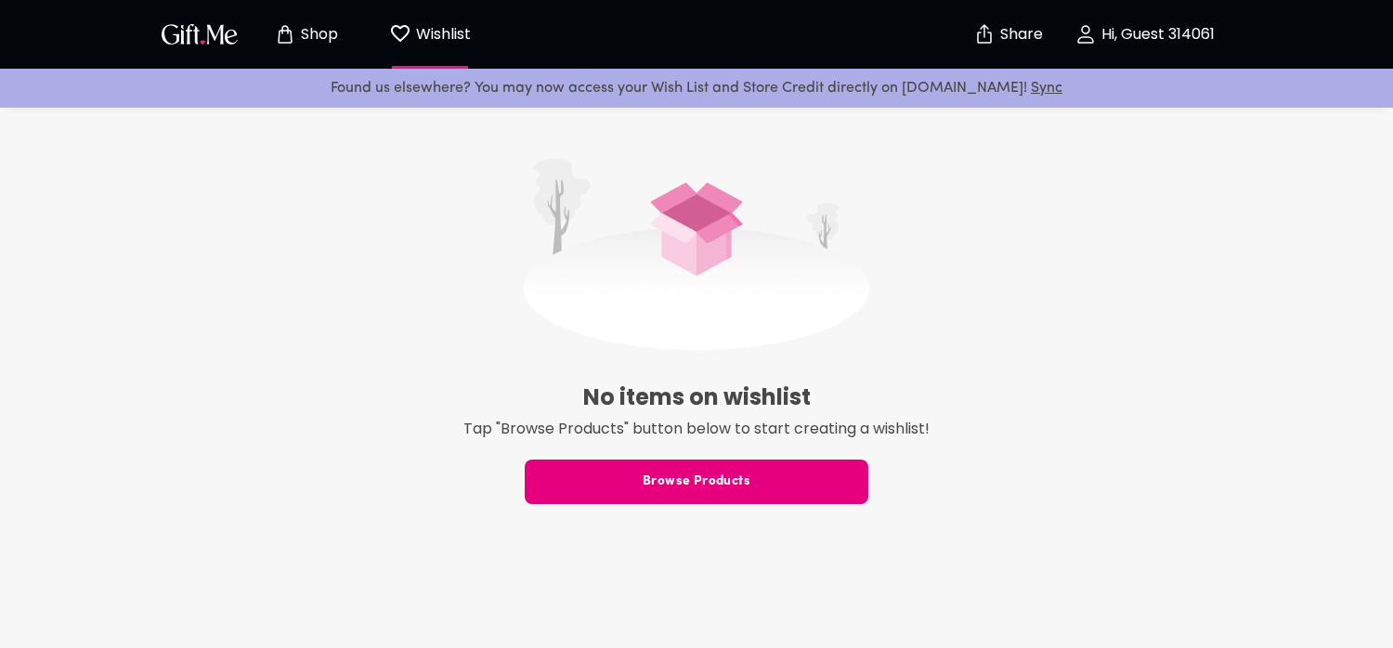
scroll to position [464, 0]
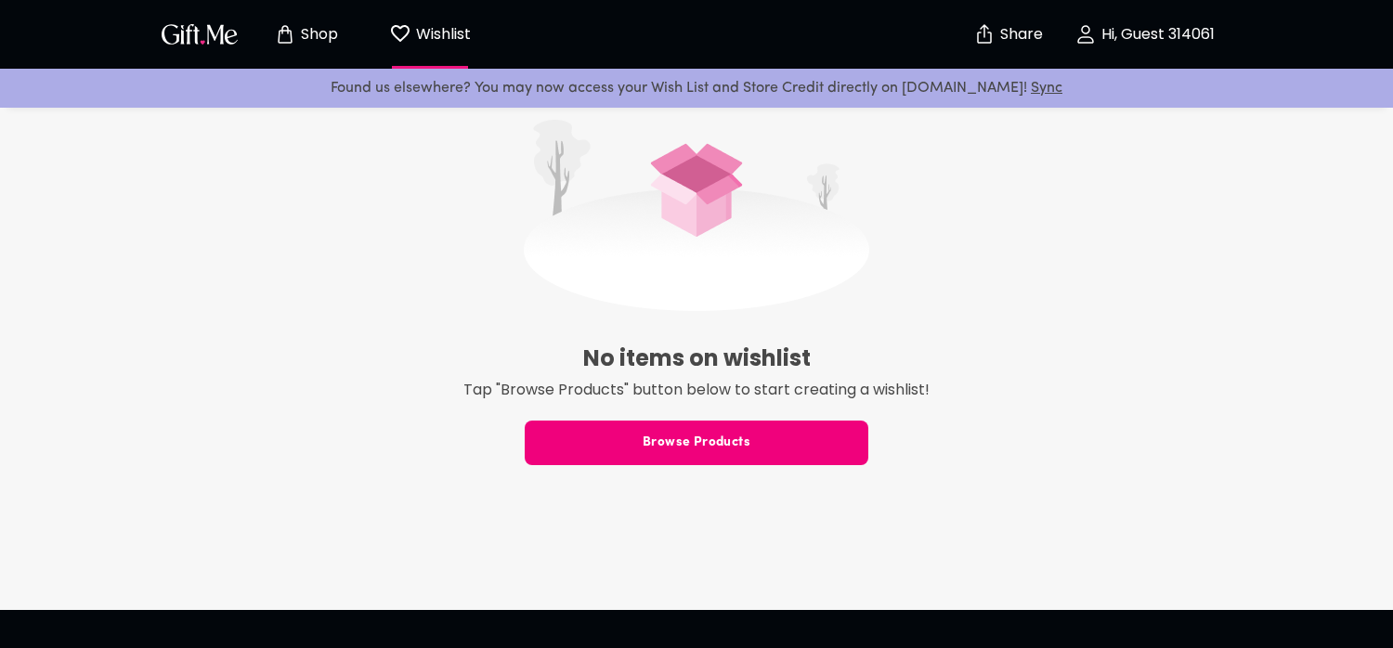
click at [671, 445] on span "Browse Products" at bounding box center [697, 443] width 344 height 20
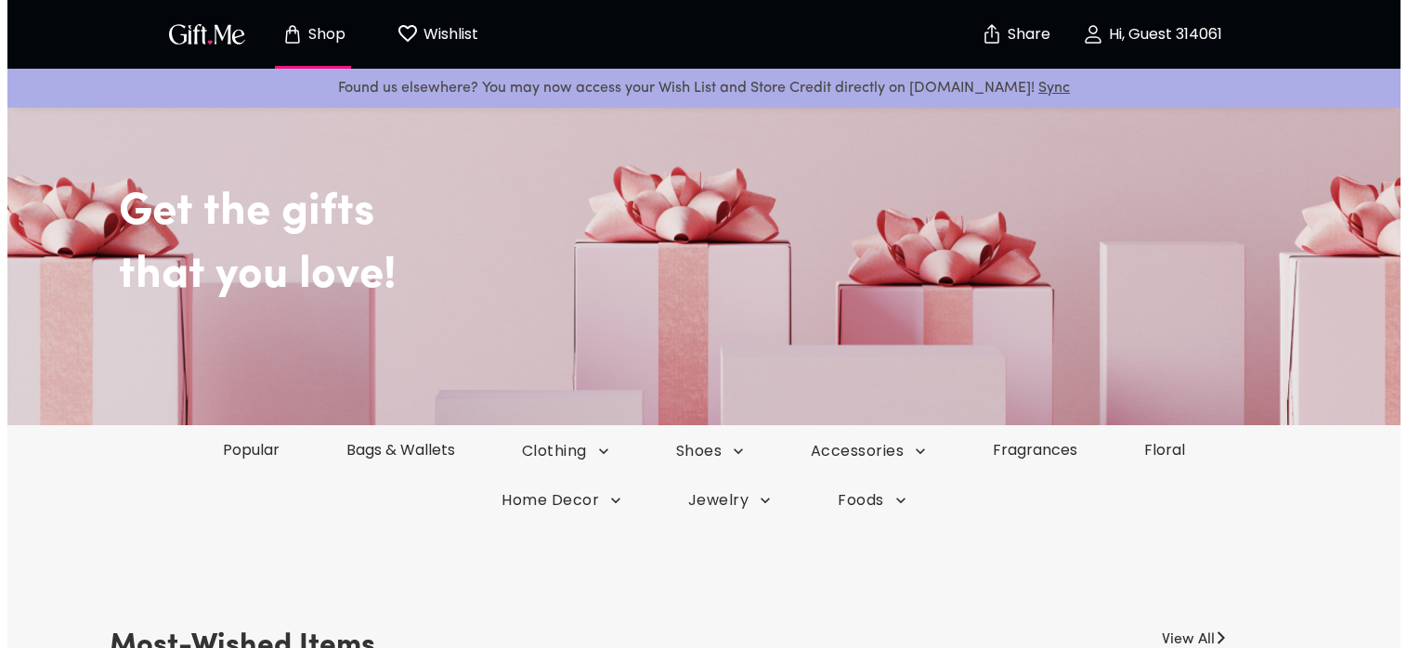
scroll to position [279, 0]
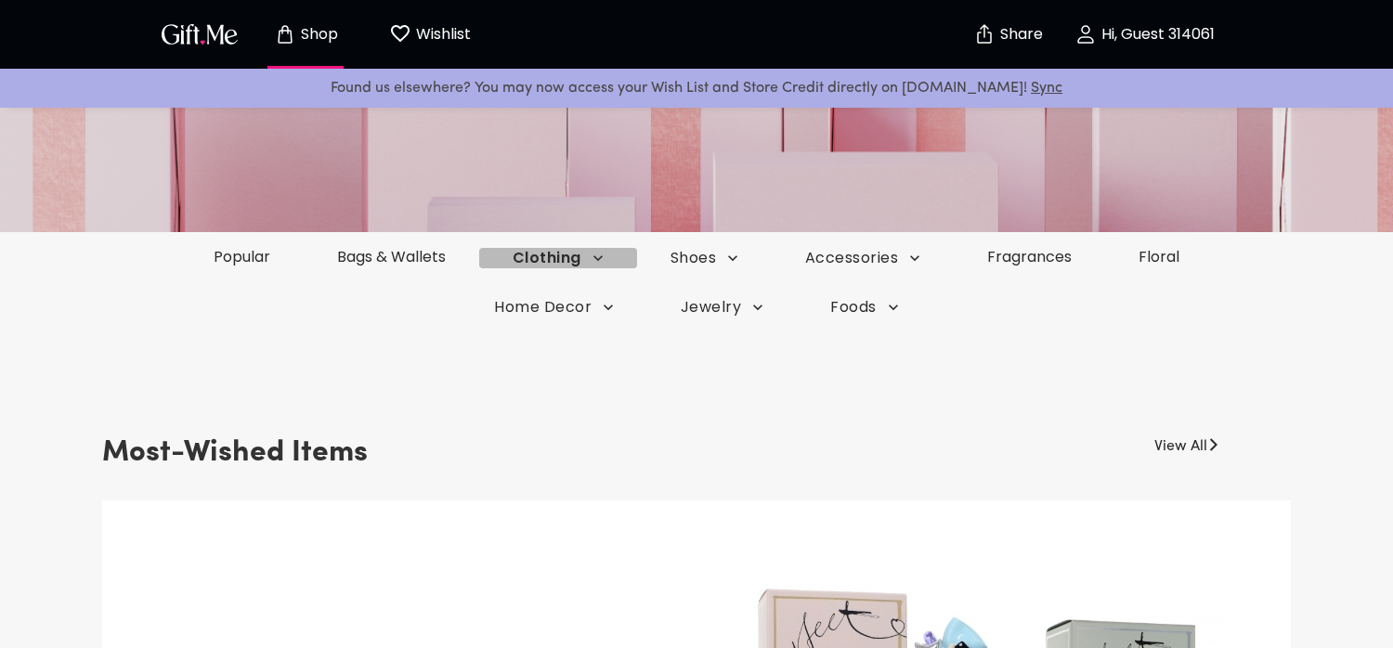
click at [560, 258] on span "Clothing" at bounding box center [558, 258] width 91 height 20
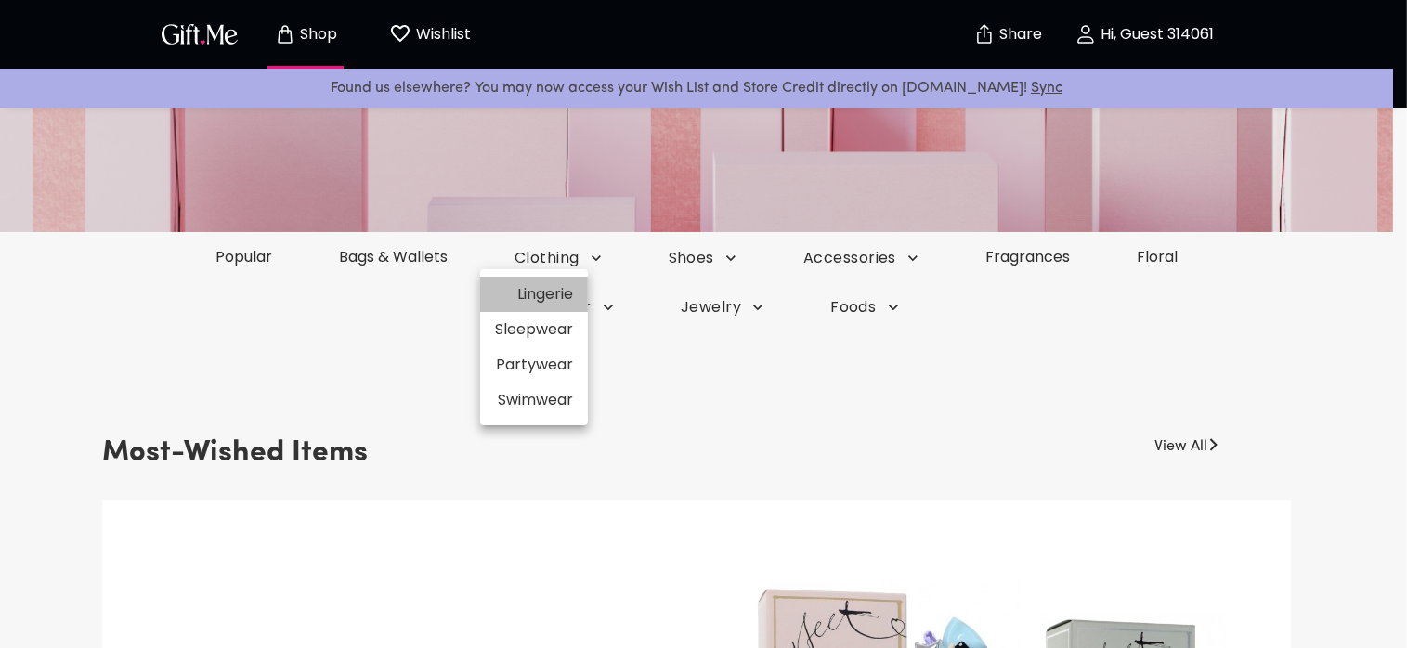
click at [554, 294] on li "Lingerie" at bounding box center [534, 294] width 108 height 35
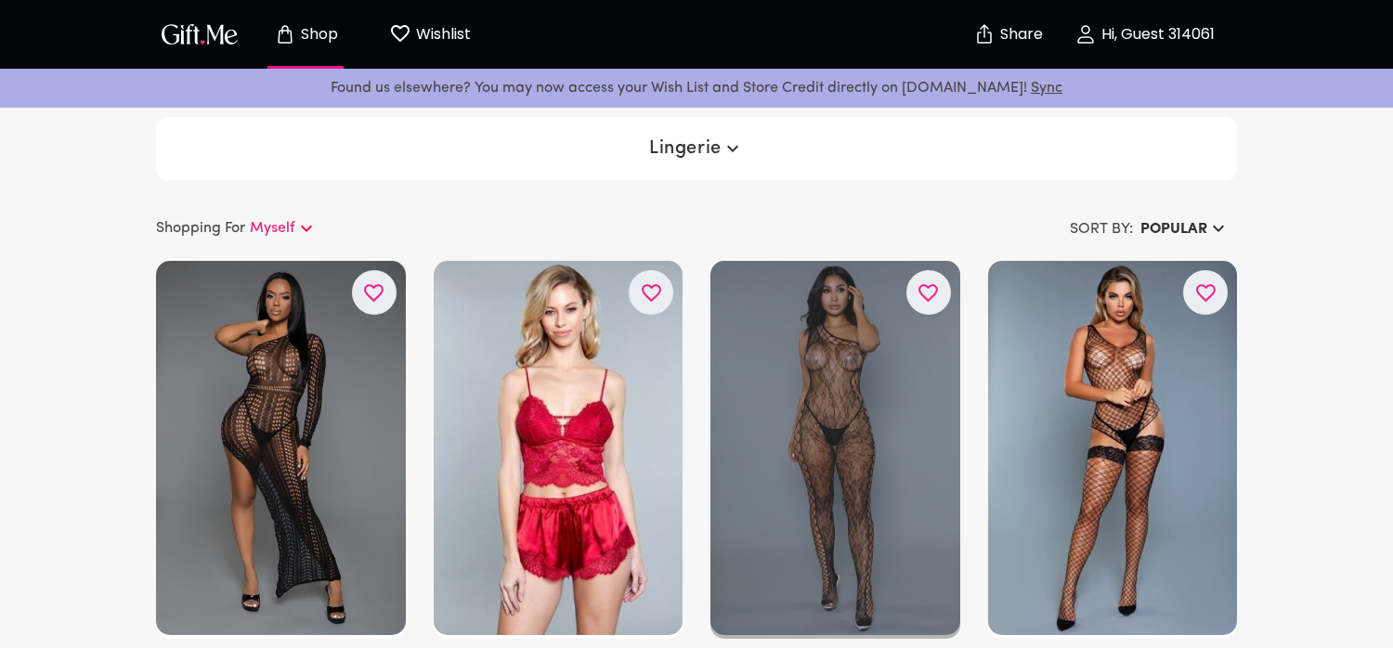
click at [940, 291] on button "button" at bounding box center [929, 292] width 45 height 45
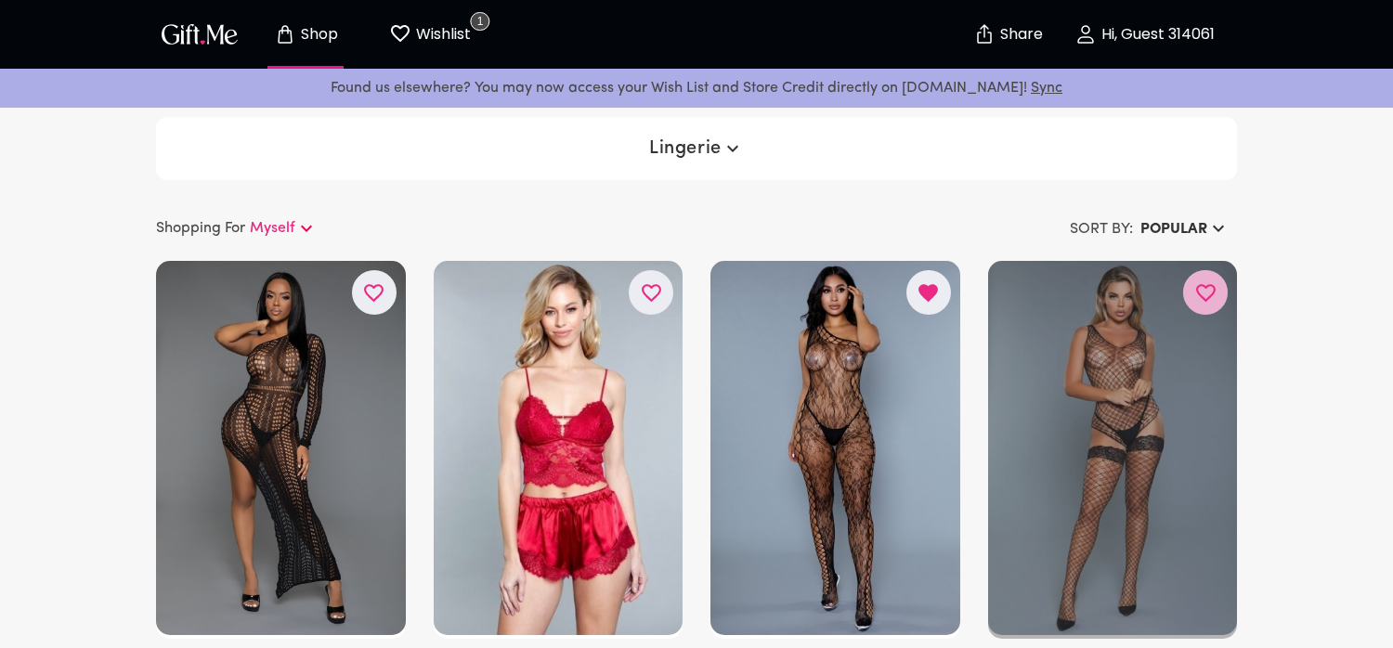
click at [1218, 291] on button "button" at bounding box center [1206, 292] width 45 height 45
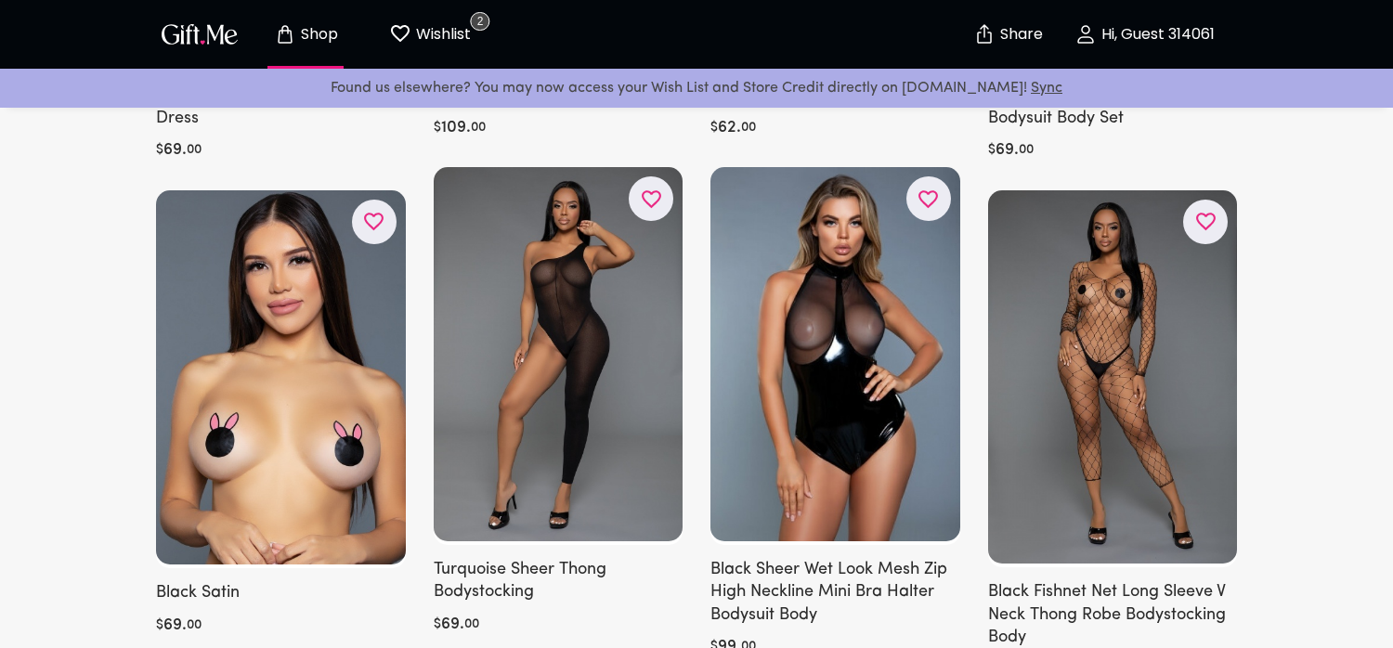
scroll to position [650, 0]
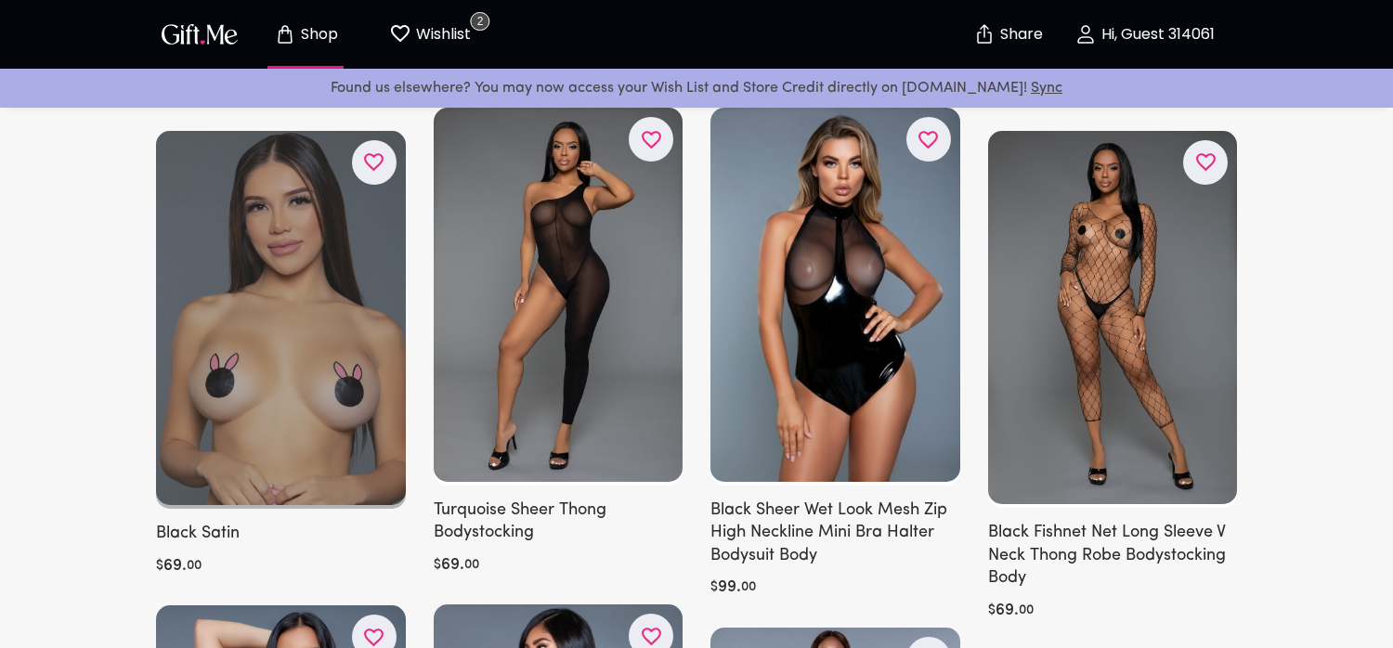
click at [0, 0] on icon "button" at bounding box center [0, 0] width 0 height 0
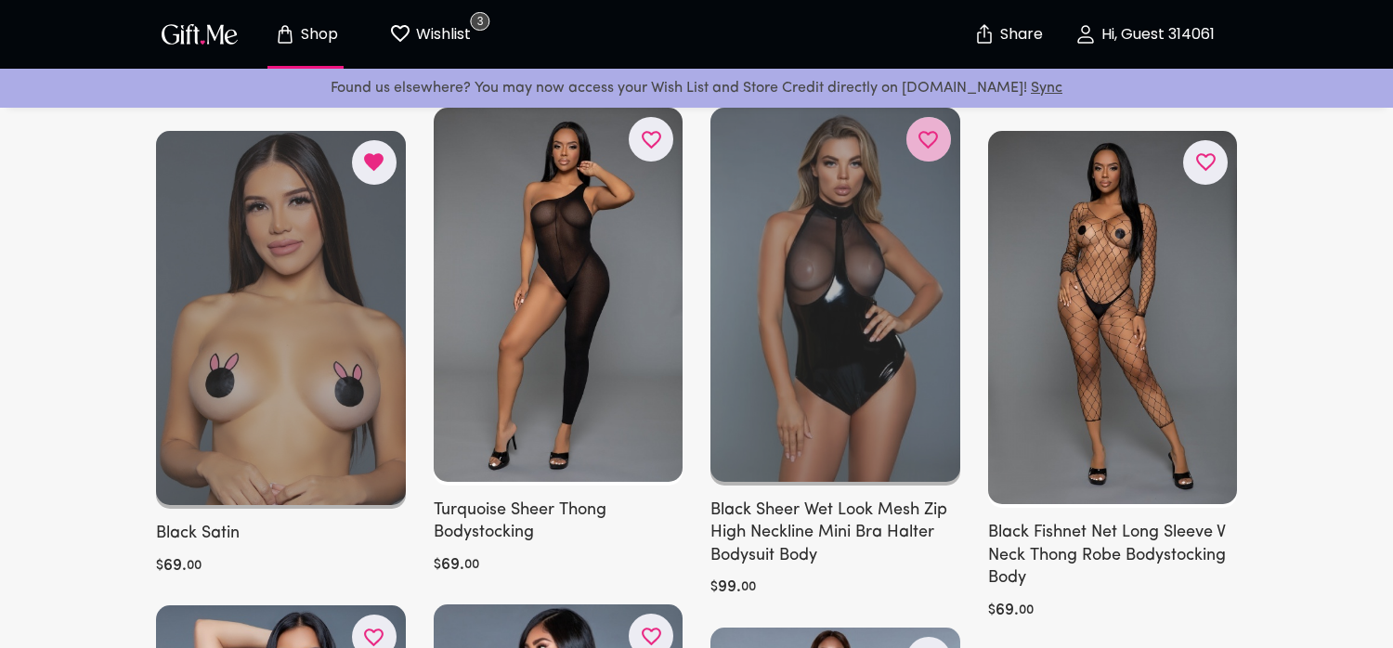
click at [0, 0] on icon "button" at bounding box center [0, 0] width 0 height 0
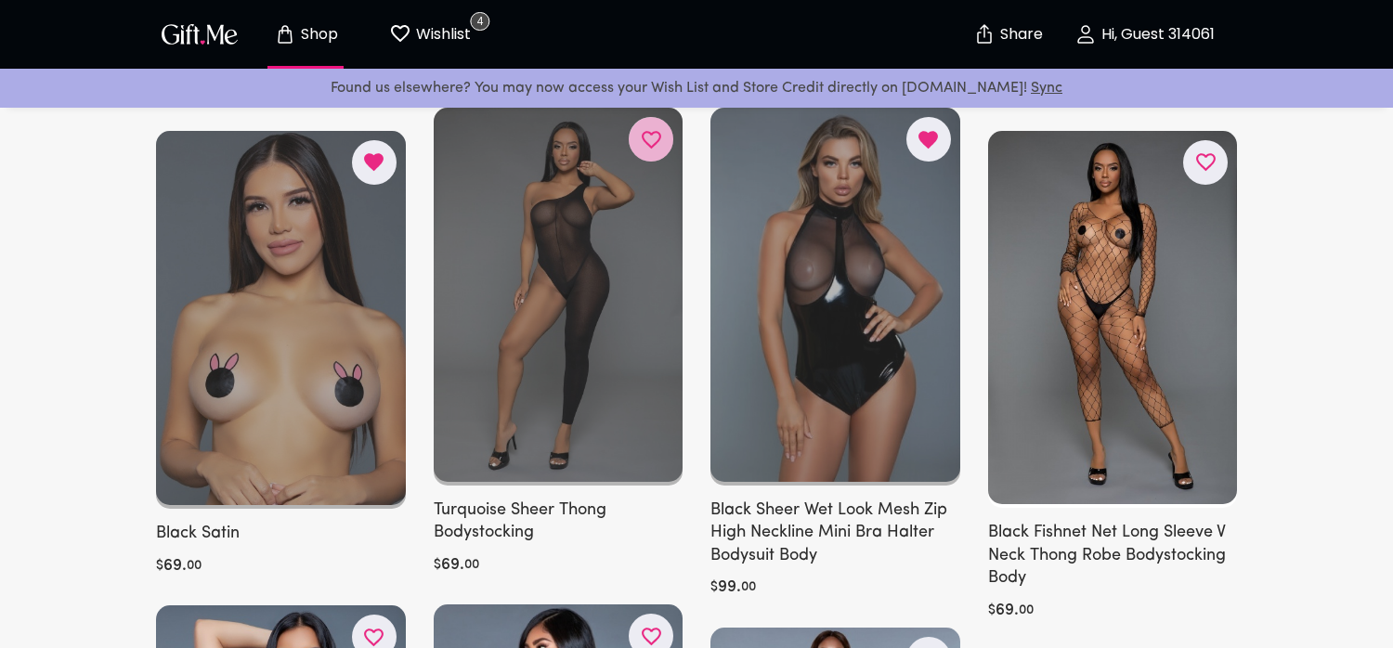
click at [0, 0] on icon "button" at bounding box center [0, 0] width 0 height 0
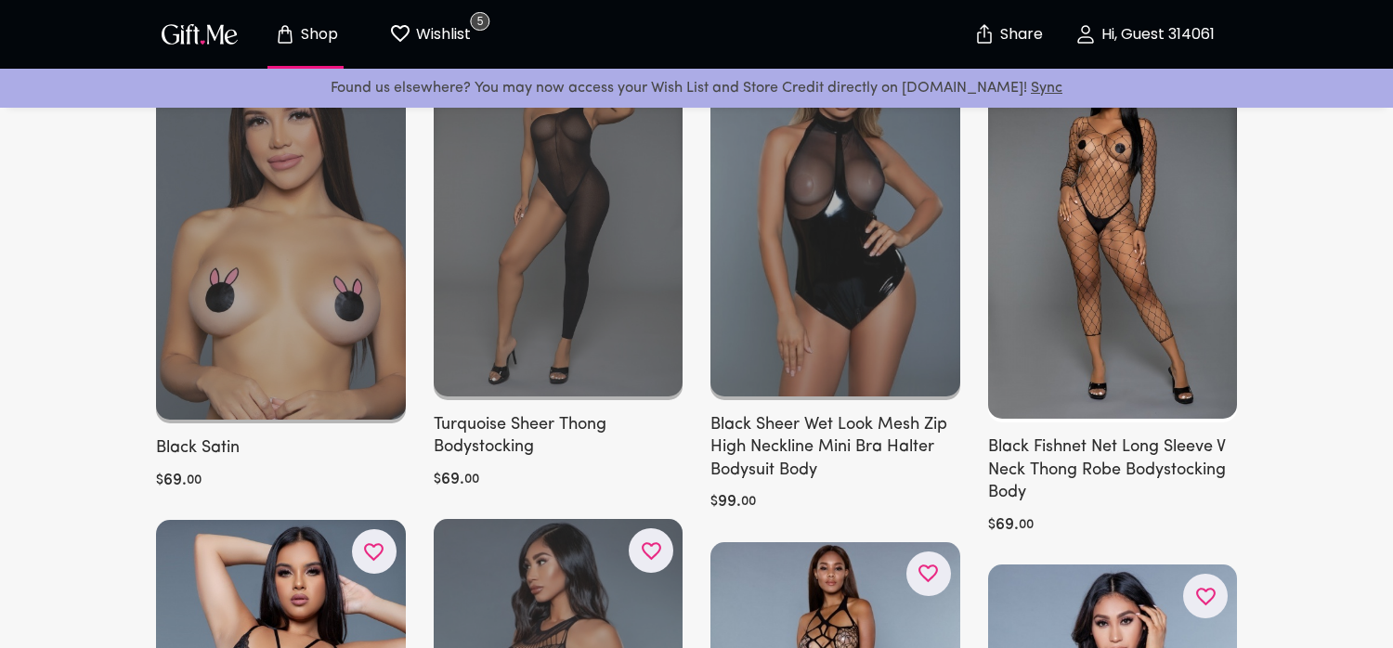
scroll to position [1115, 0]
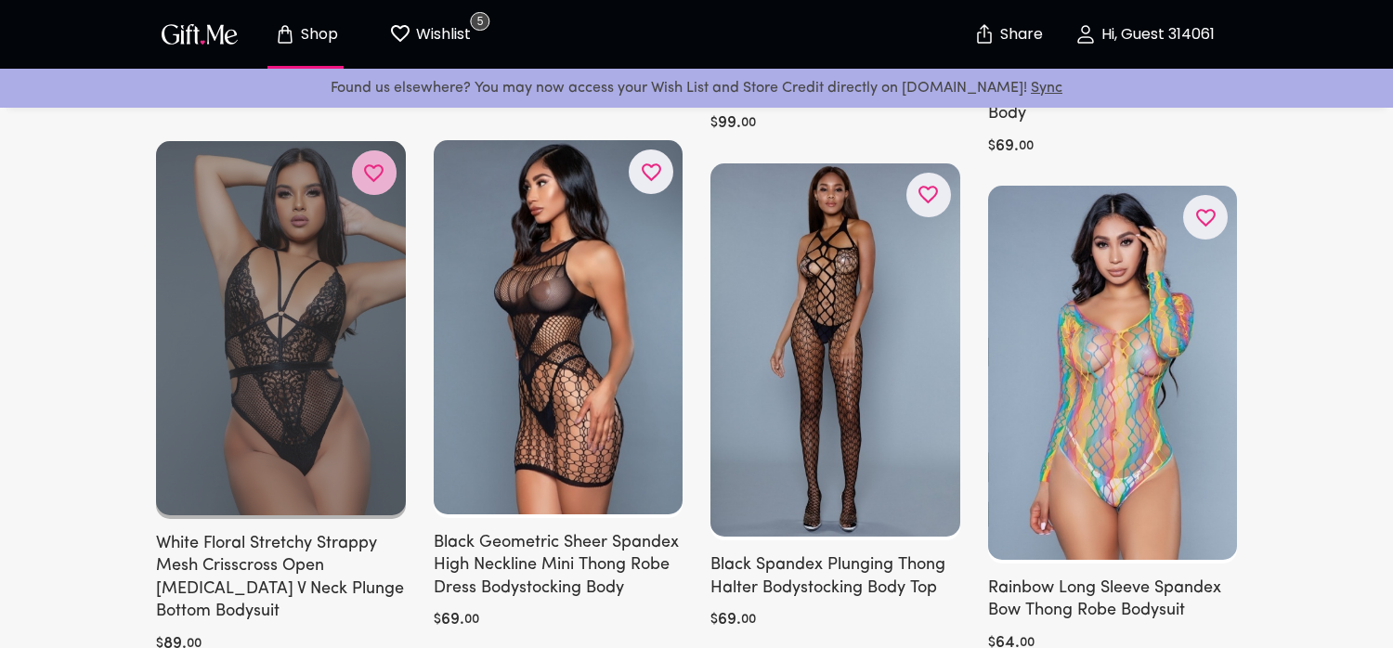
click at [0, 0] on icon "button" at bounding box center [0, 0] width 0 height 0
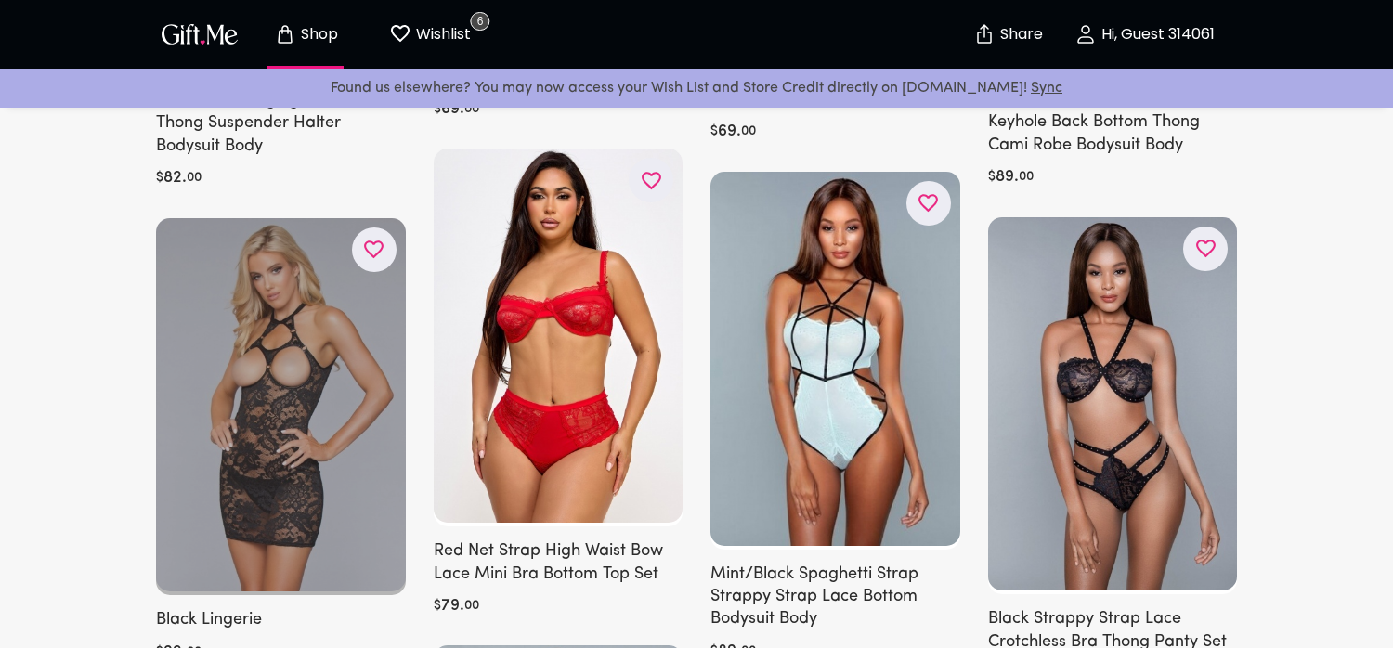
scroll to position [2601, 0]
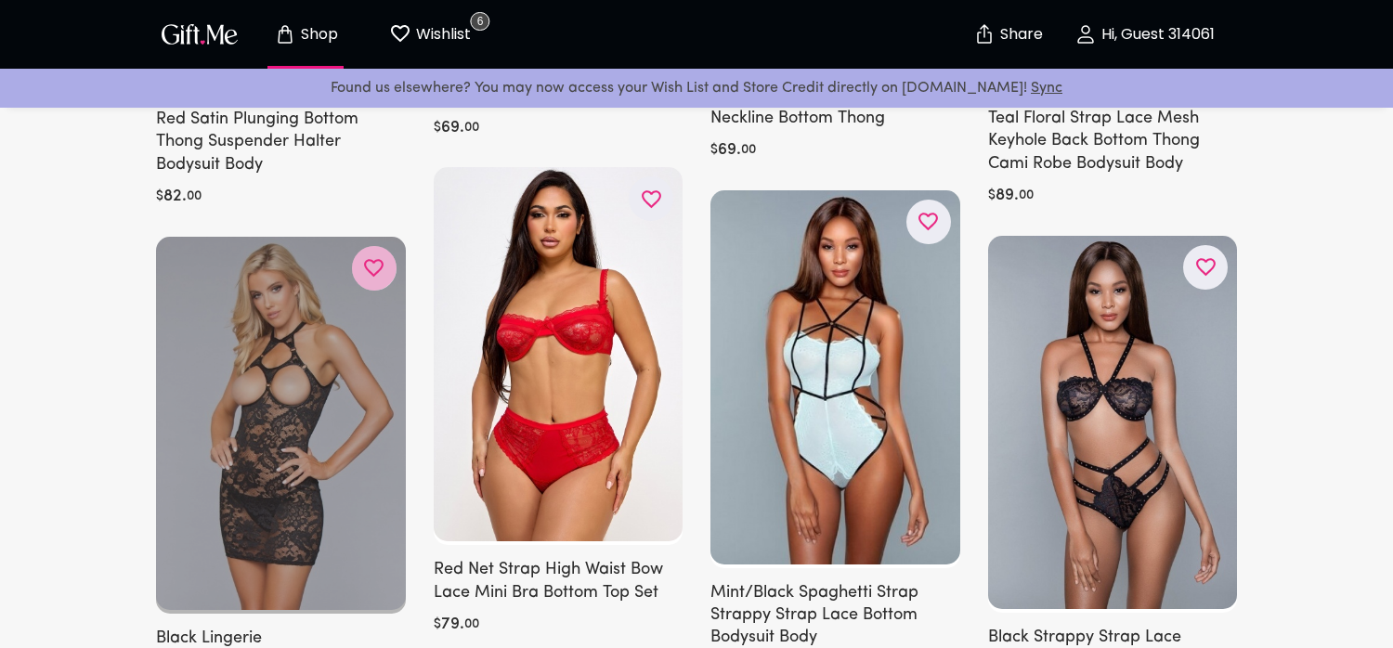
click at [0, 0] on icon "button" at bounding box center [0, 0] width 0 height 0
